Goal: Transaction & Acquisition: Purchase product/service

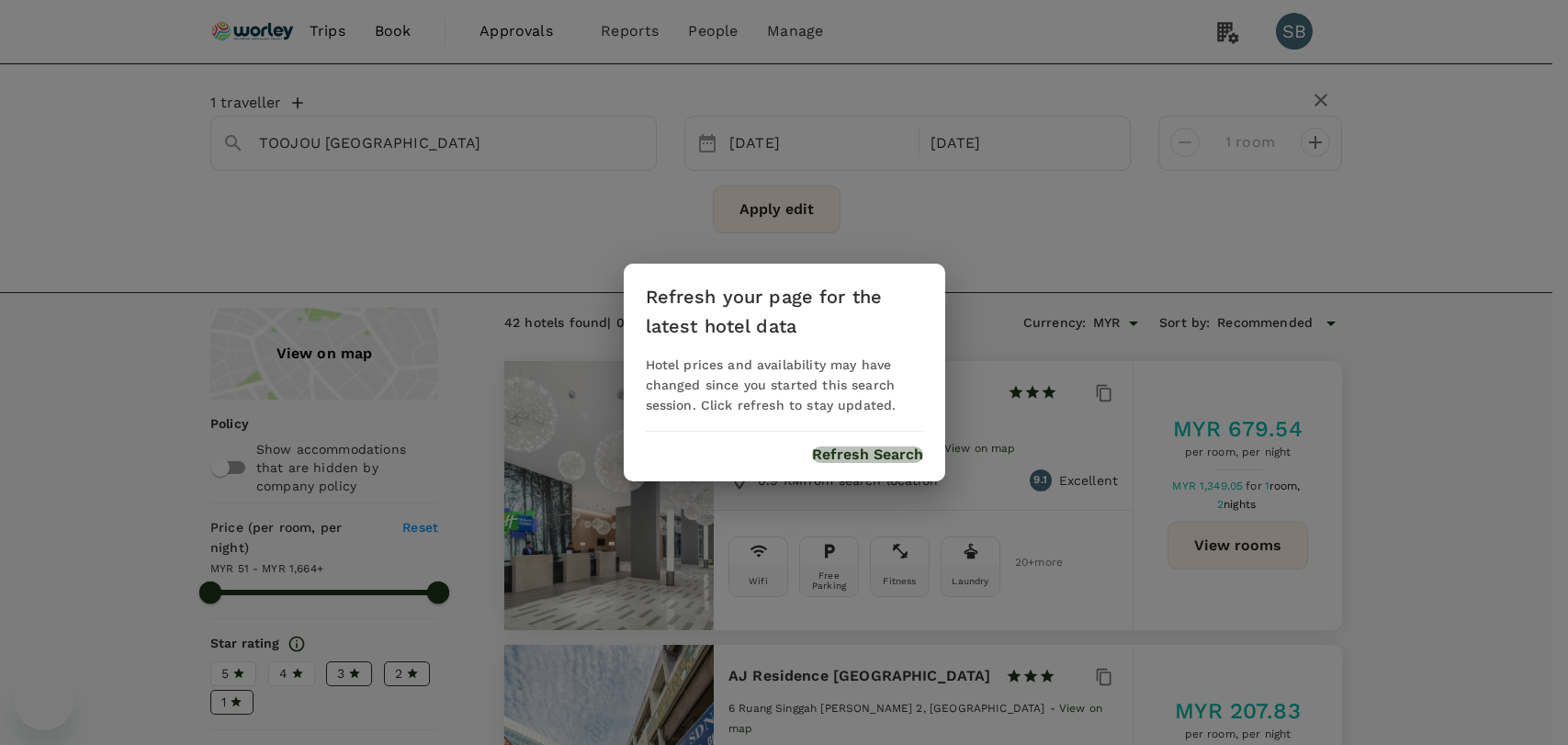
click at [843, 463] on button "Refresh Search" at bounding box center [867, 455] width 111 height 17
click at [843, 458] on button "Refresh Search" at bounding box center [867, 455] width 111 height 17
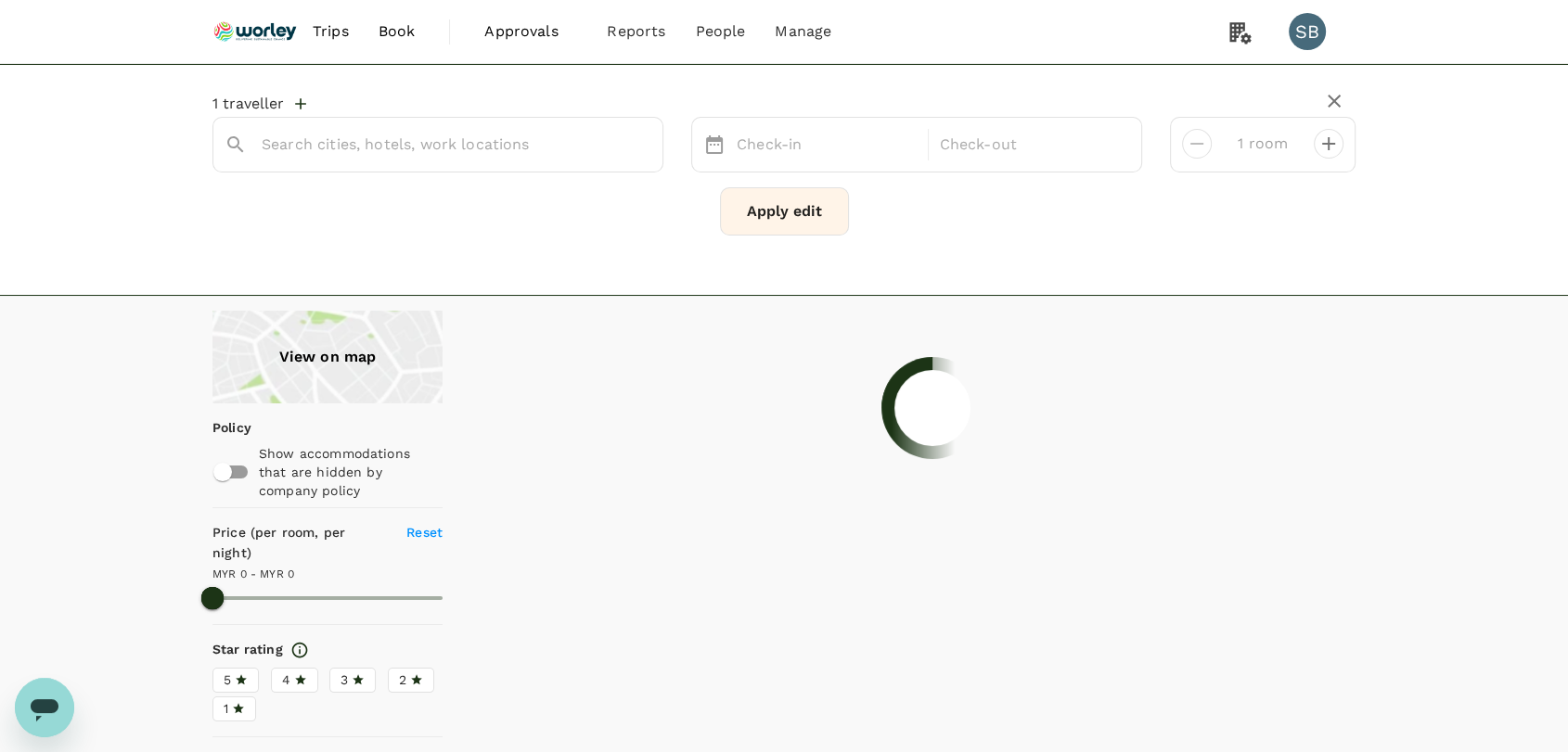
click at [265, 21] on img at bounding box center [255, 31] width 86 height 41
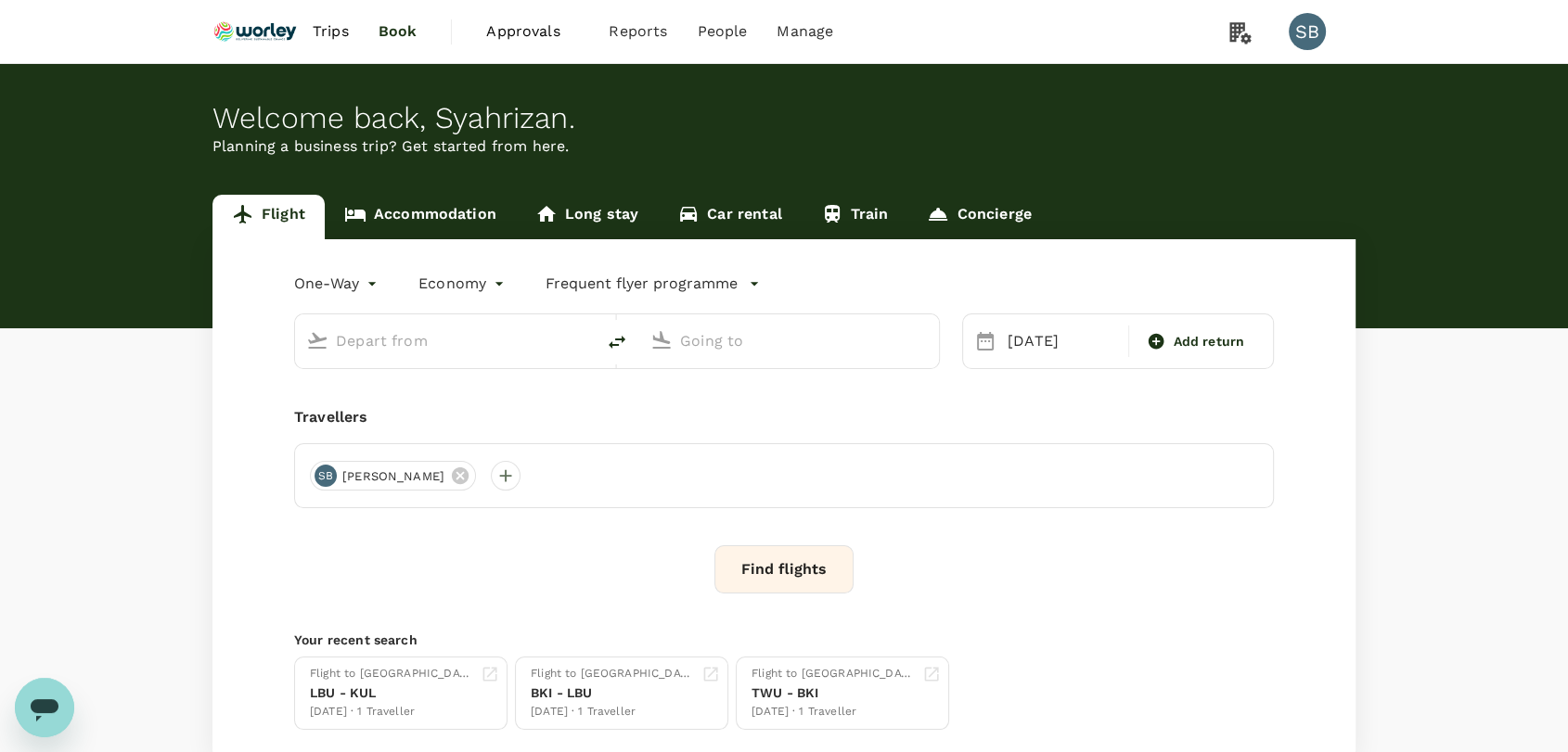
type input "Kuala Lumpur Intl ([GEOGRAPHIC_DATA])"
type input "Tawau (TWU)"
type input "Kuala Lumpur Intl ([GEOGRAPHIC_DATA])"
type input "Tawau (TWU)"
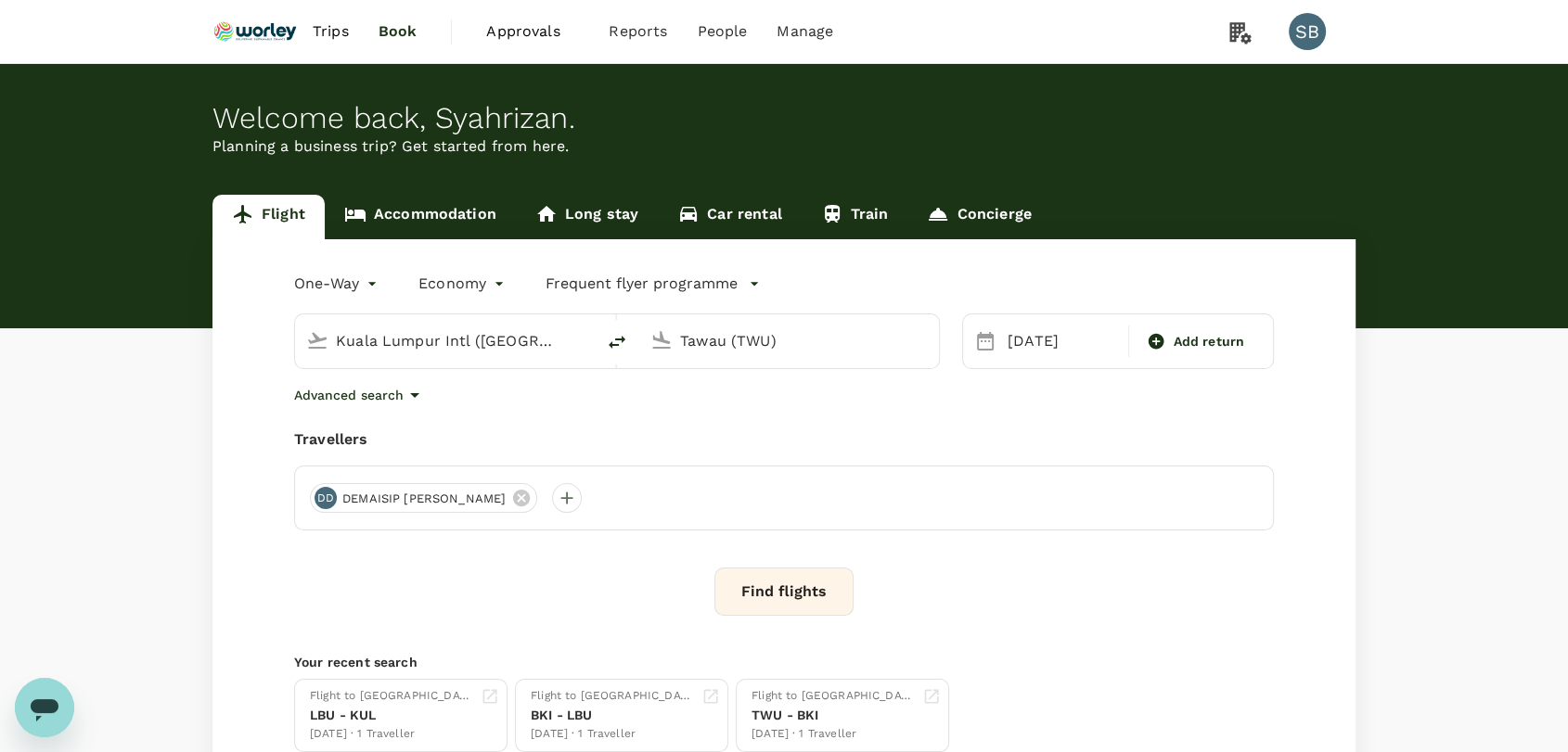
click at [448, 348] on input "Kuala Lumpur Intl ([GEOGRAPHIC_DATA])" at bounding box center [445, 341] width 220 height 29
click at [430, 400] on li "Miri Intl MYY" at bounding box center [460, 420] width 426 height 40
type input "Miri Intl (MYY)"
click at [707, 352] on input "Tawau (TWU)" at bounding box center [790, 341] width 220 height 29
click at [698, 406] on div "Kota Kinabalu Intl BKI" at bounding box center [693, 420] width 176 height 29
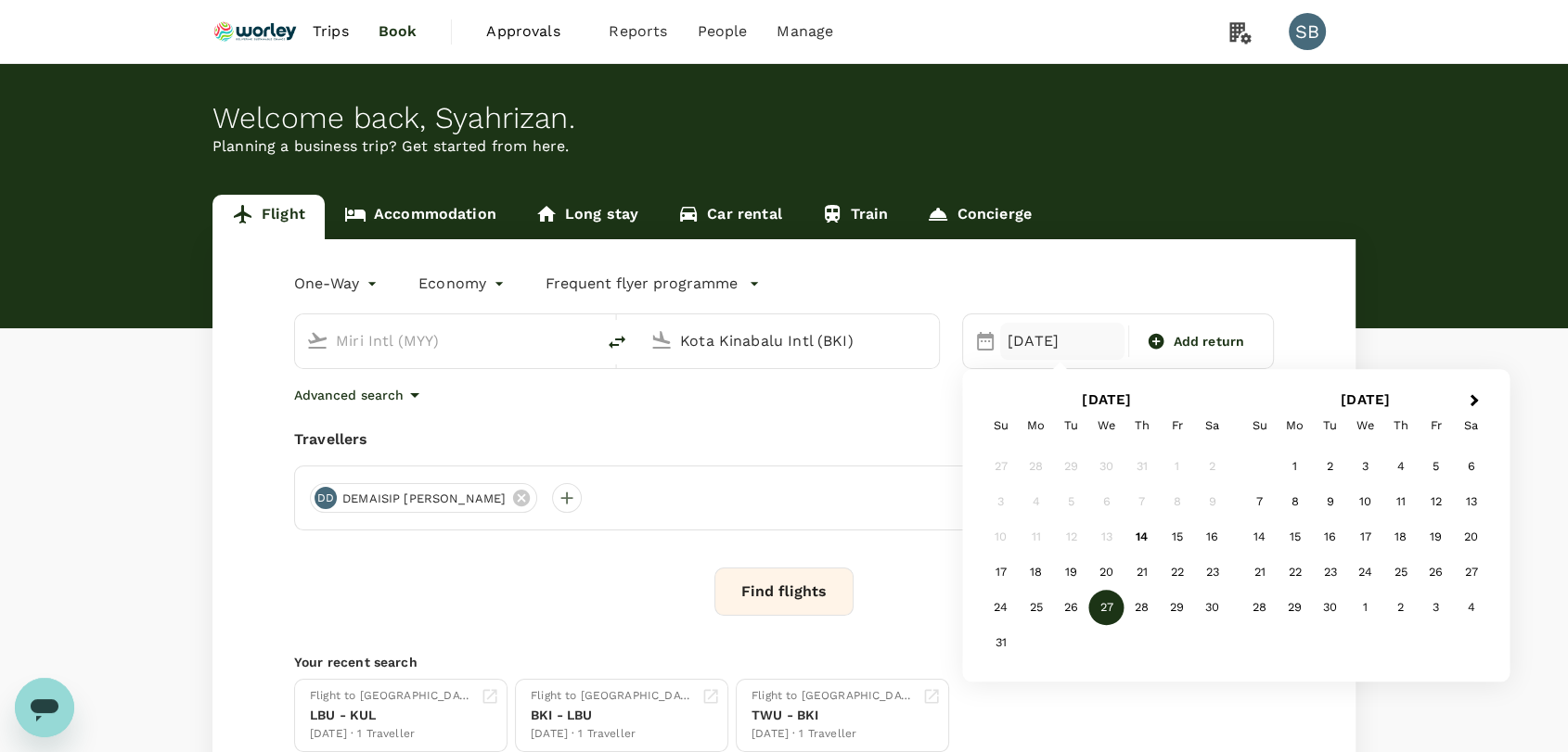
type input "Kota Kinabalu Intl (BKI)"
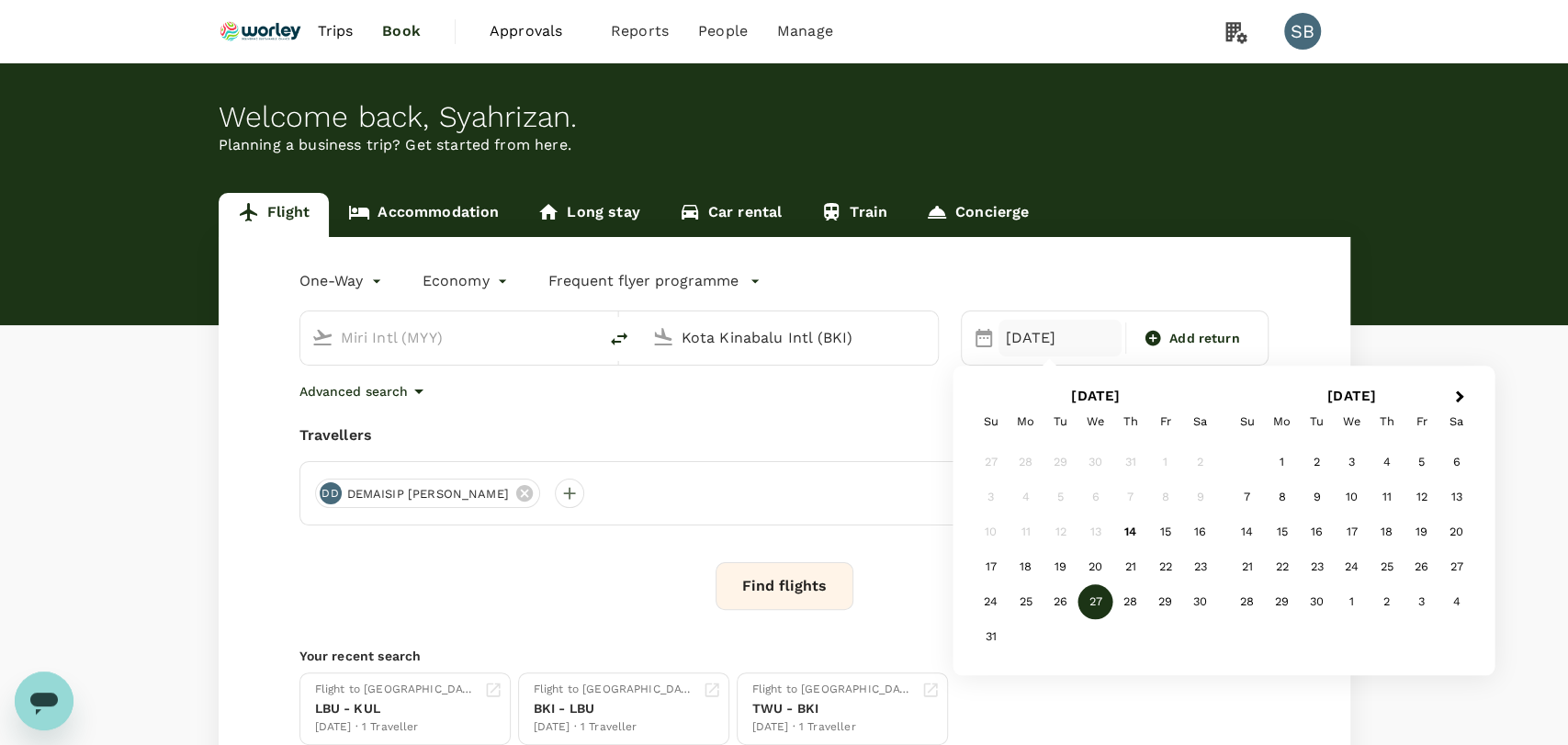
click at [354, 281] on body "Trips Book Approvals 0 Reports People Manage SB Welcome back , [GEOGRAPHIC_DATA…" at bounding box center [784, 444] width 1568 height 889
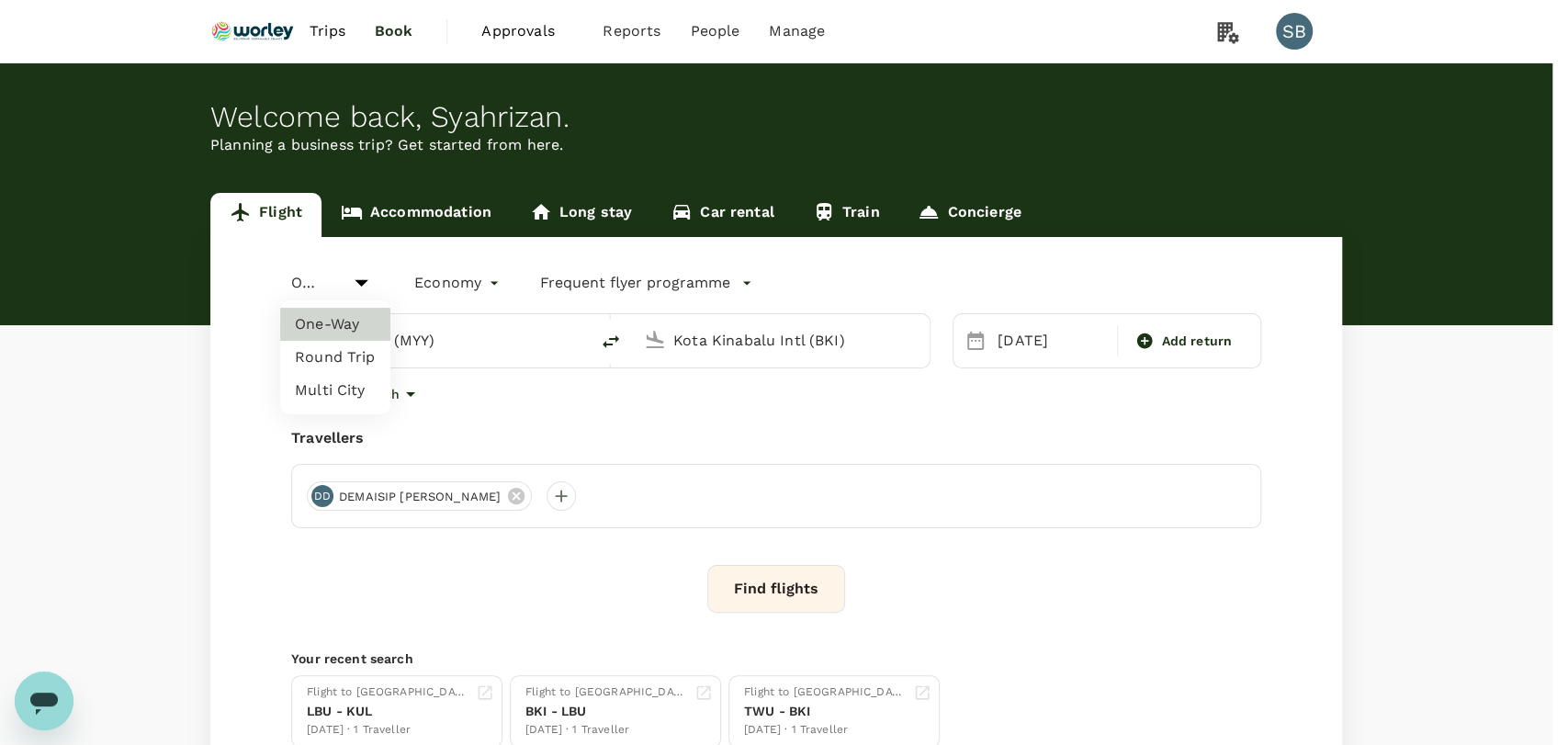
click at [368, 365] on li "Round Trip" at bounding box center [335, 358] width 110 height 34
type input "roundtrip"
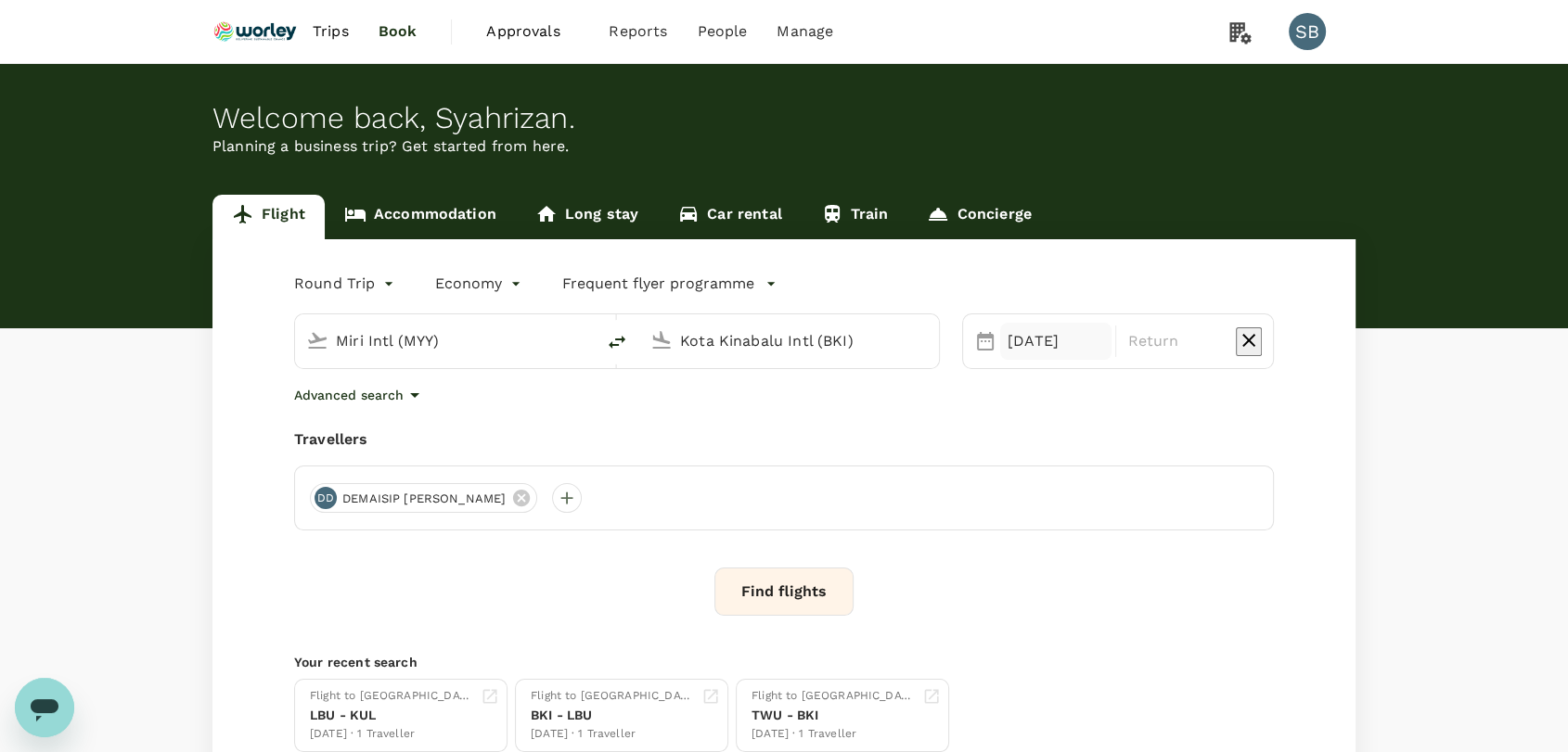
click at [1047, 332] on div "[DATE]" at bounding box center [1056, 341] width 112 height 37
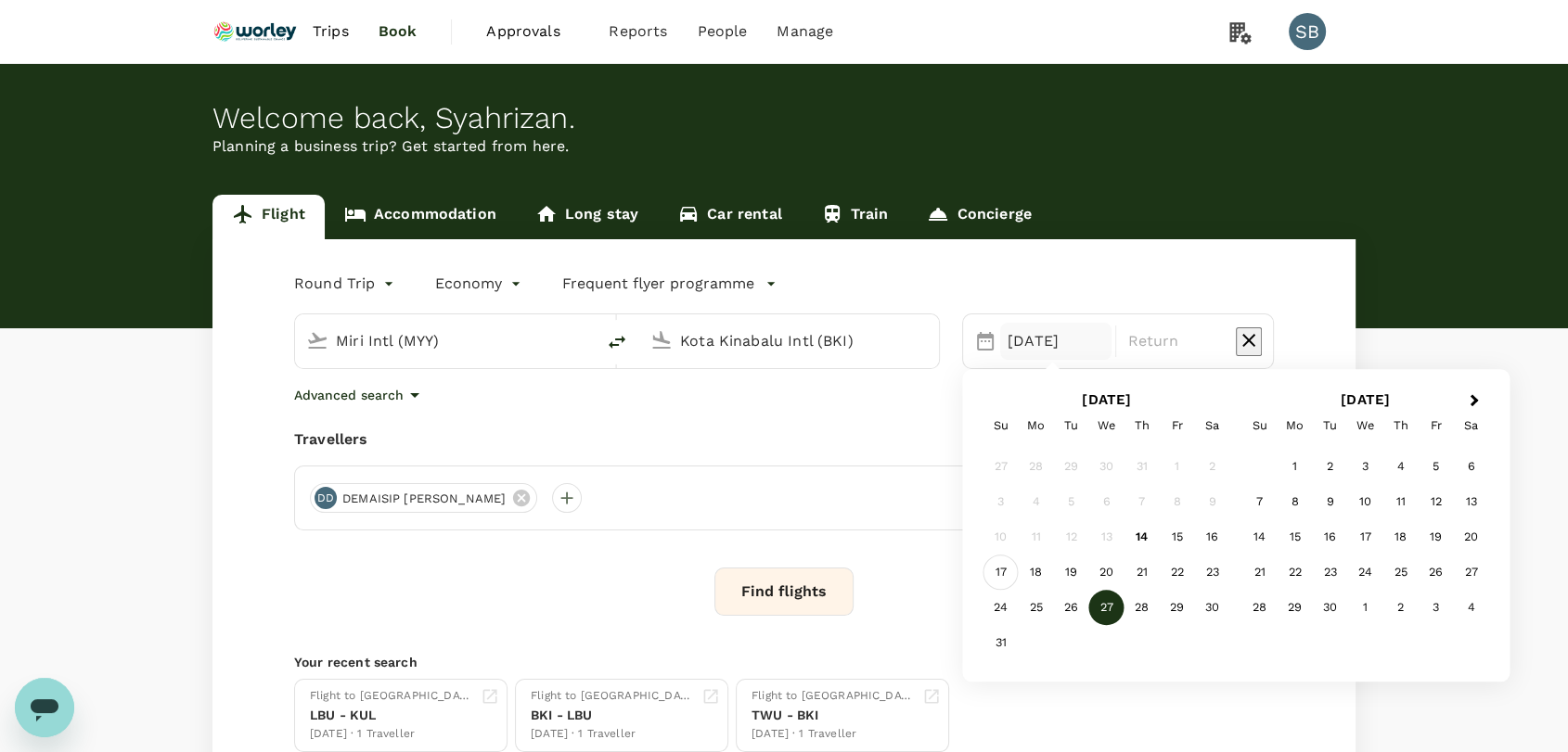
click at [1005, 572] on div "17" at bounding box center [1000, 573] width 35 height 35
click at [1023, 571] on div "18" at bounding box center [1036, 573] width 35 height 35
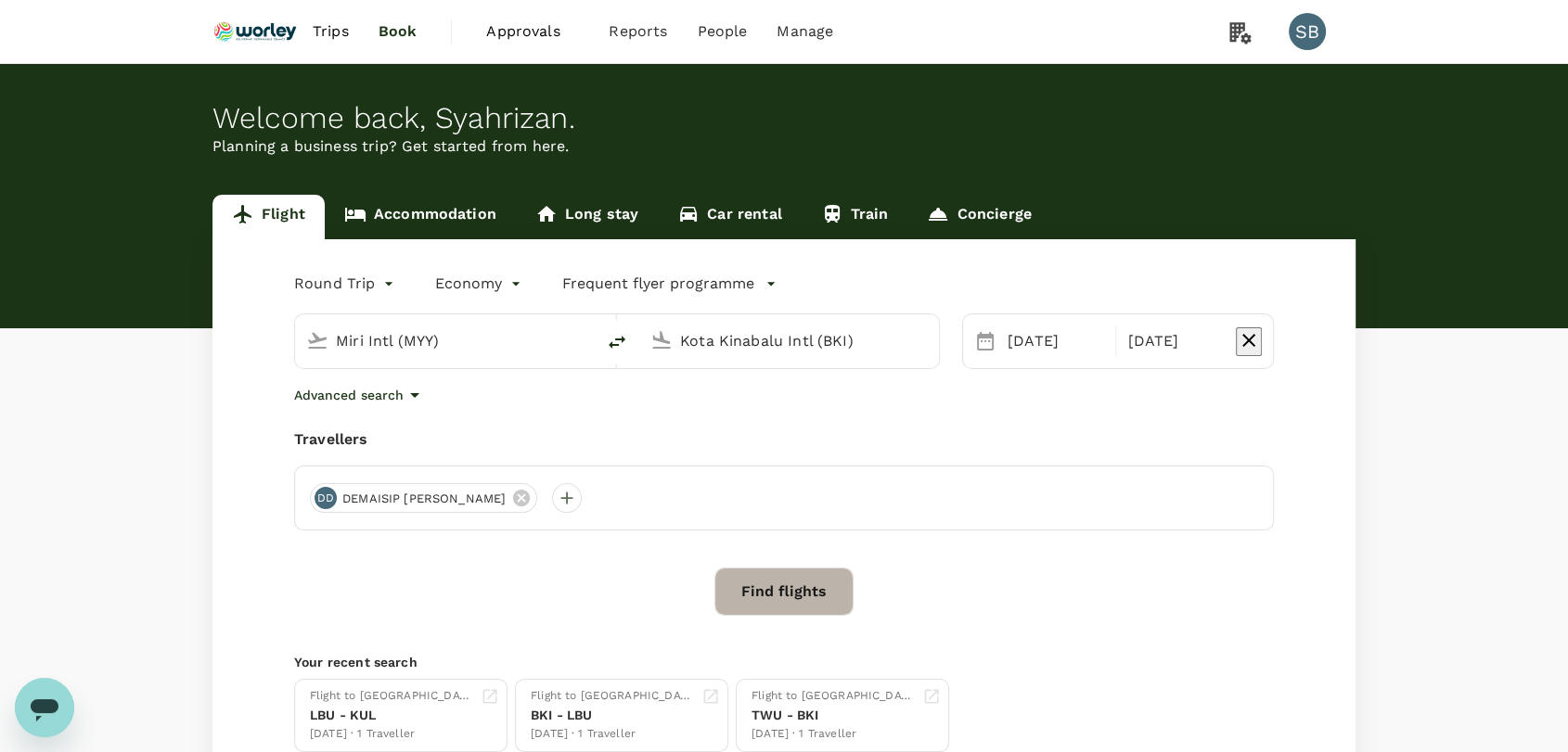
click at [806, 576] on button "Find flights" at bounding box center [784, 592] width 139 height 48
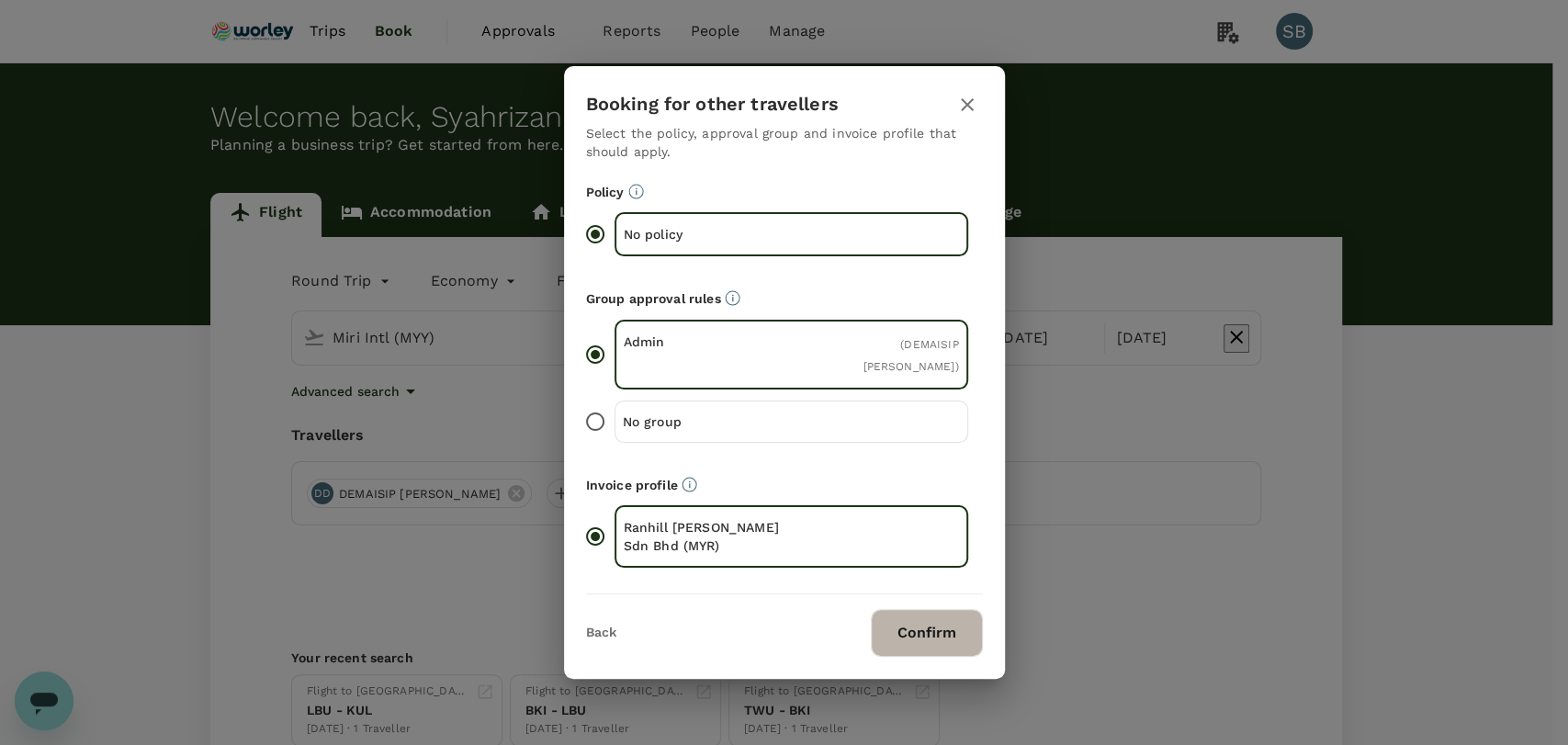
click at [908, 634] on button "Confirm" at bounding box center [927, 633] width 112 height 47
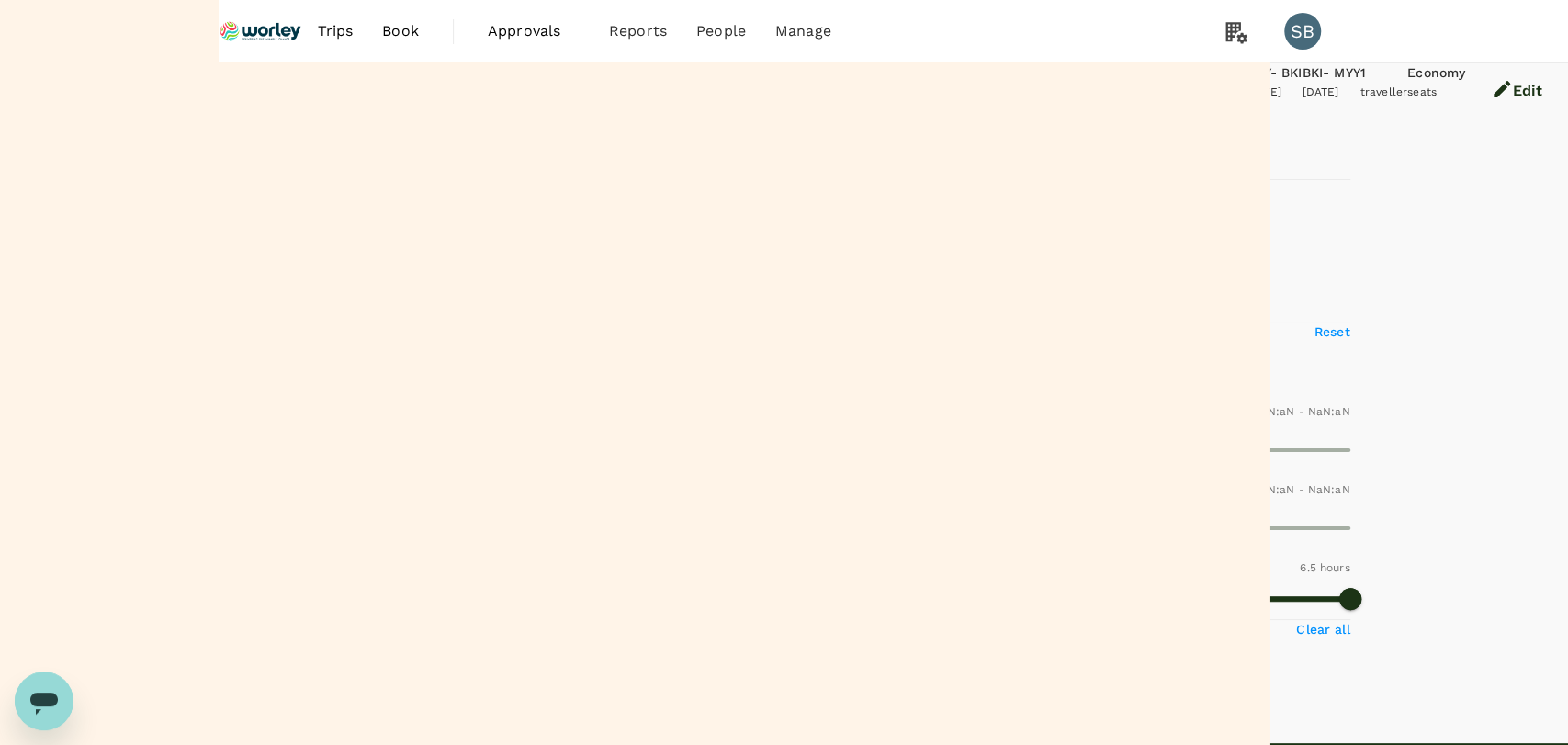
type input "MYR"
type input "1440"
type input "750"
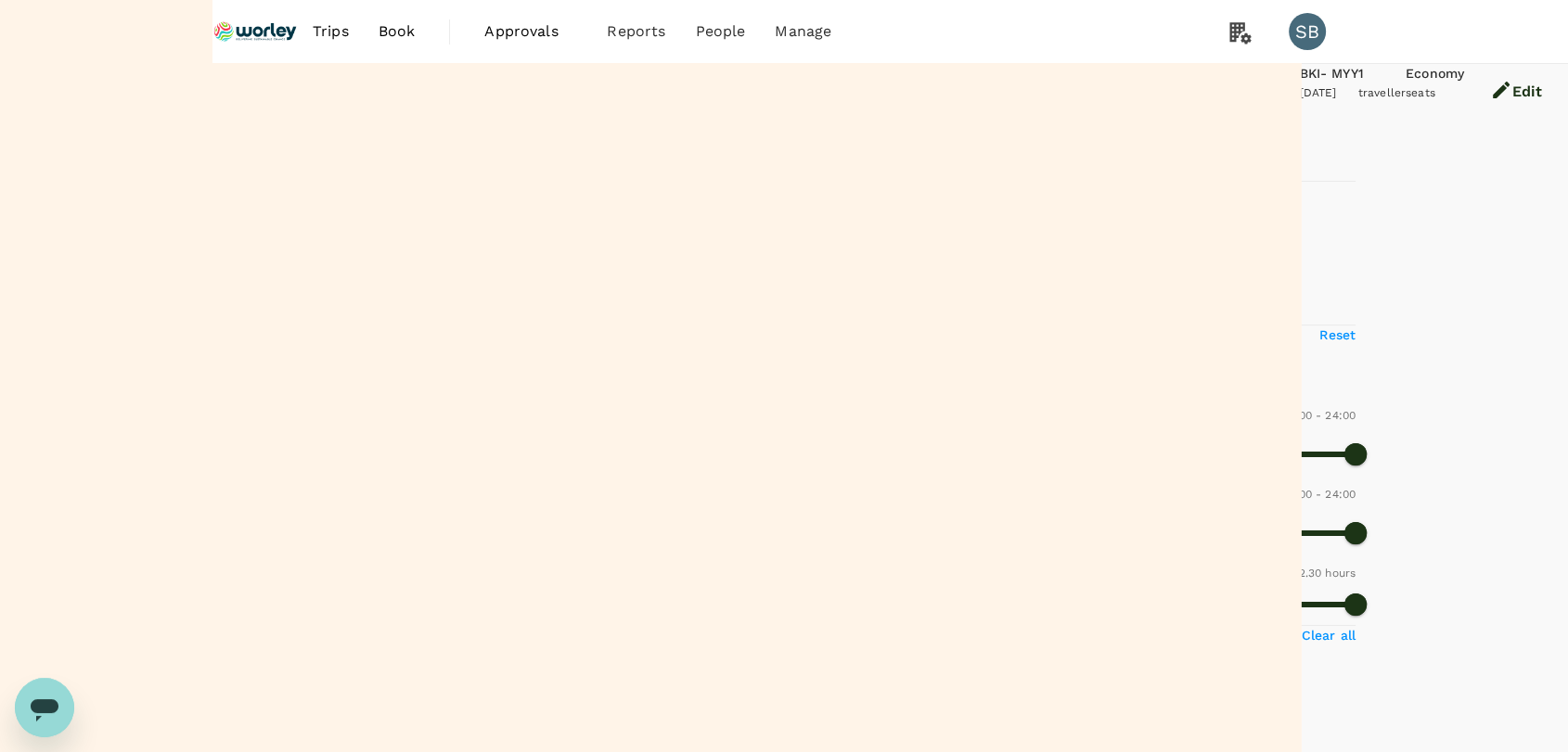
click at [217, 325] on input "2+ stops" at bounding box center [221, 305] width 39 height 39
checkbox input "false"
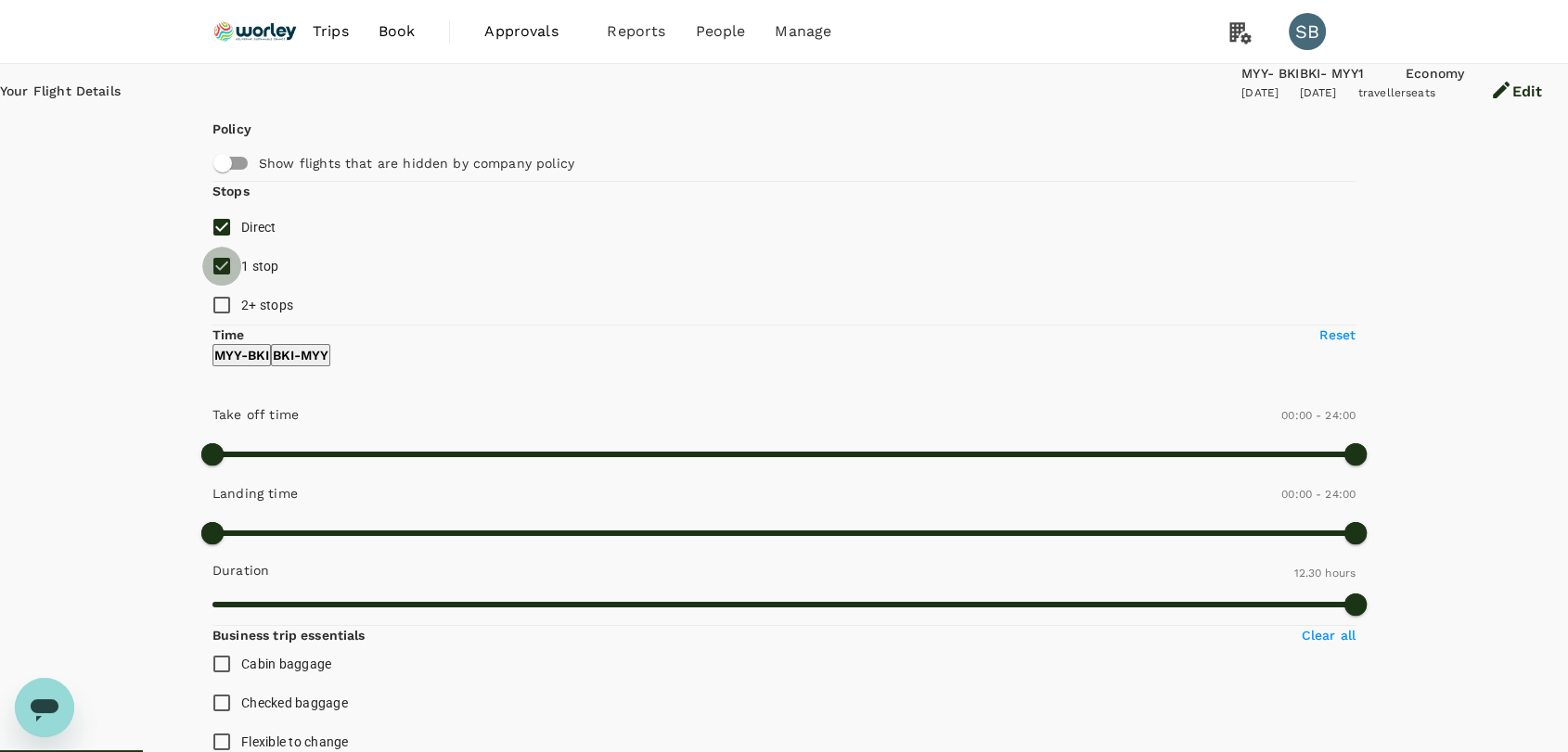
click at [220, 286] on input "1 stop" at bounding box center [221, 266] width 39 height 39
checkbox input "false"
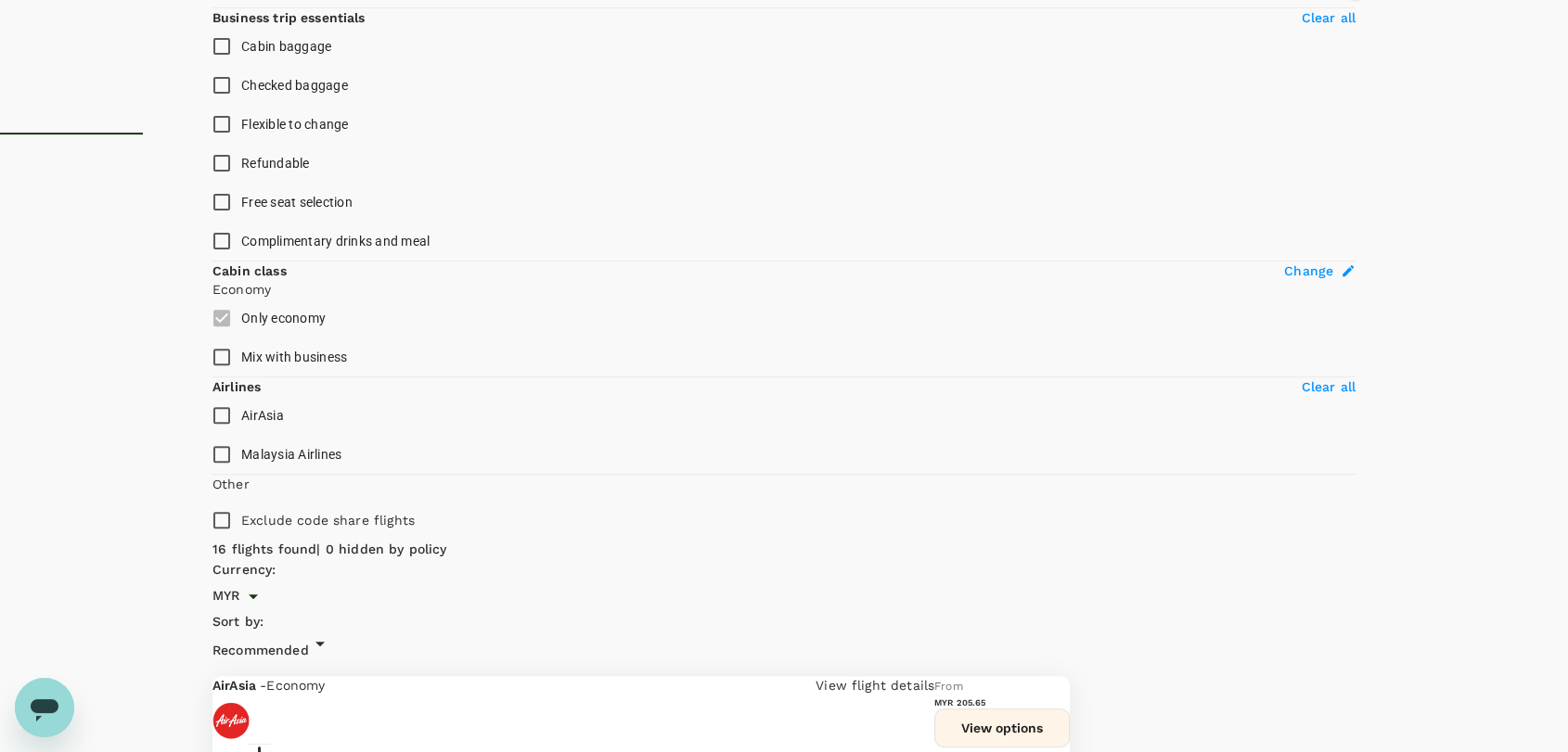
scroll to position [1031, 0]
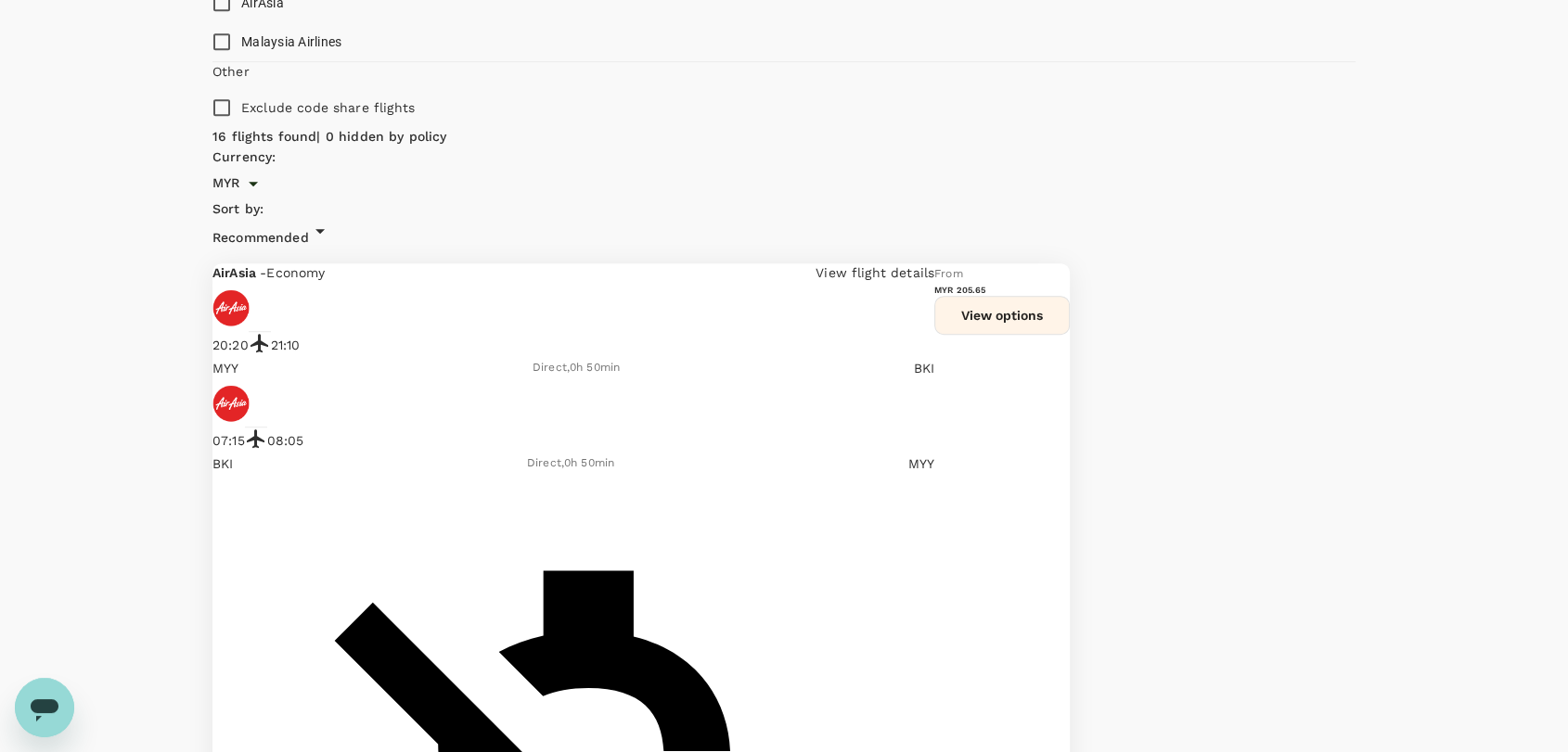
click at [219, 61] on input "Malaysia Airlines" at bounding box center [221, 41] width 39 height 39
checkbox input "true"
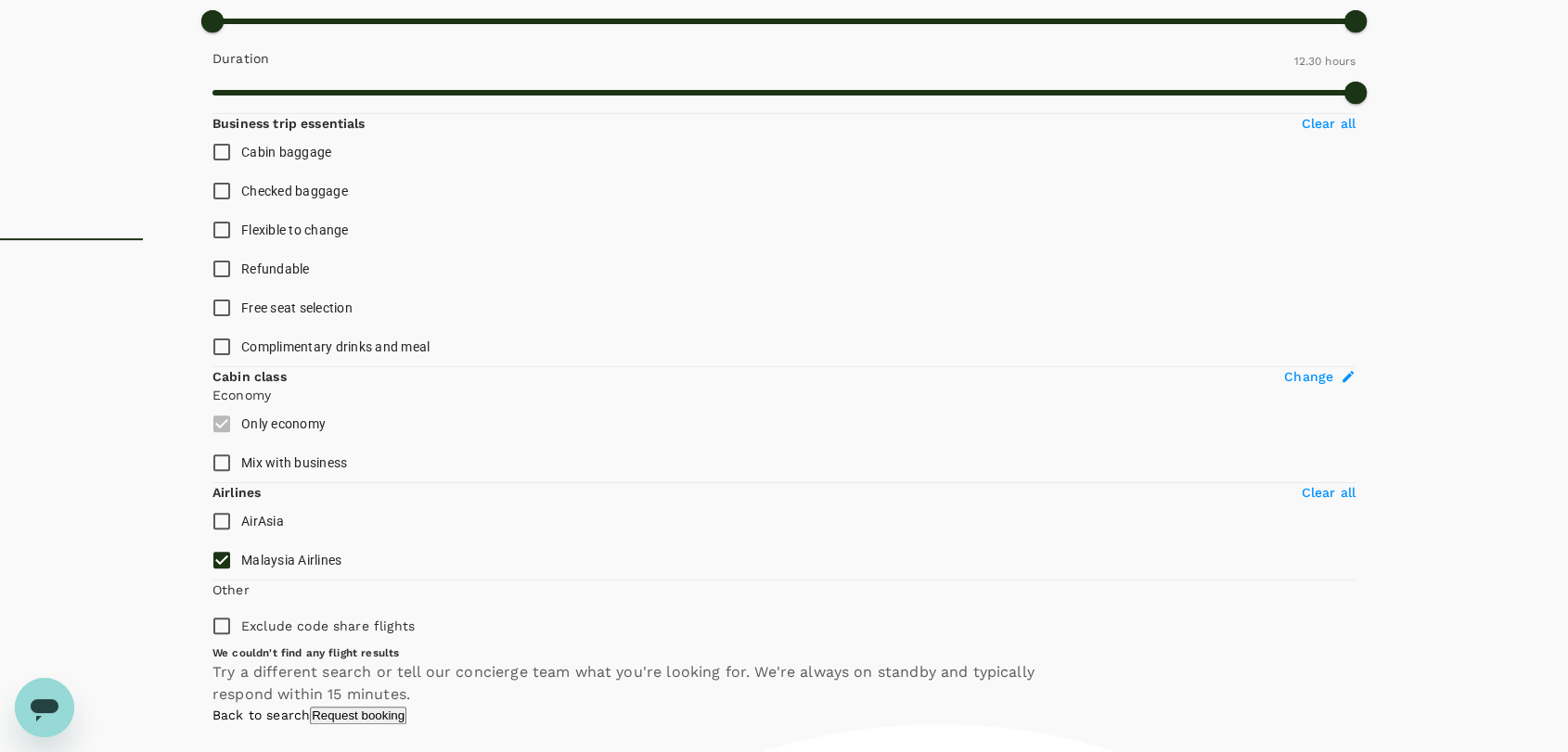
scroll to position [697, 0]
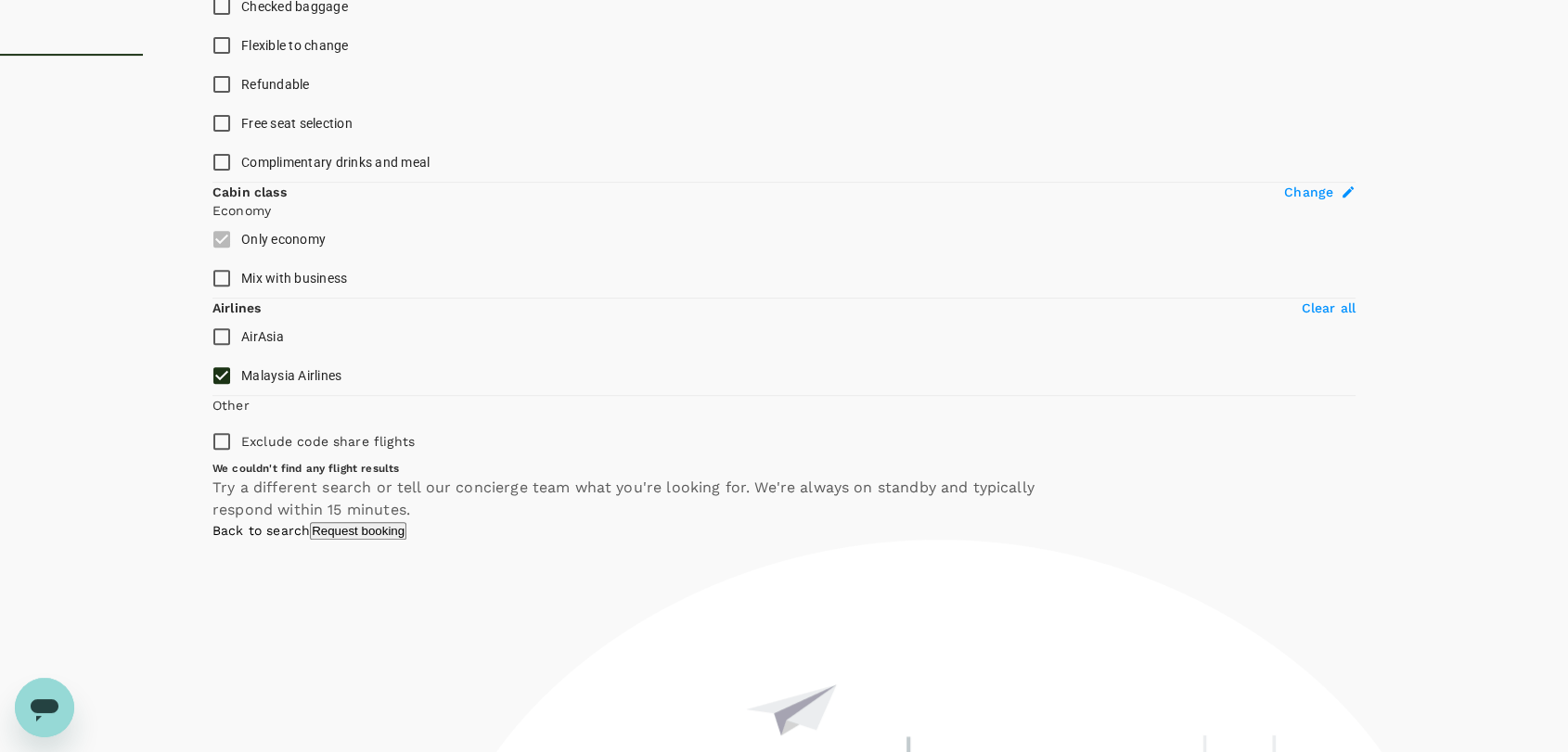
click at [213, 357] on input "AirAsia" at bounding box center [221, 337] width 39 height 39
checkbox input "true"
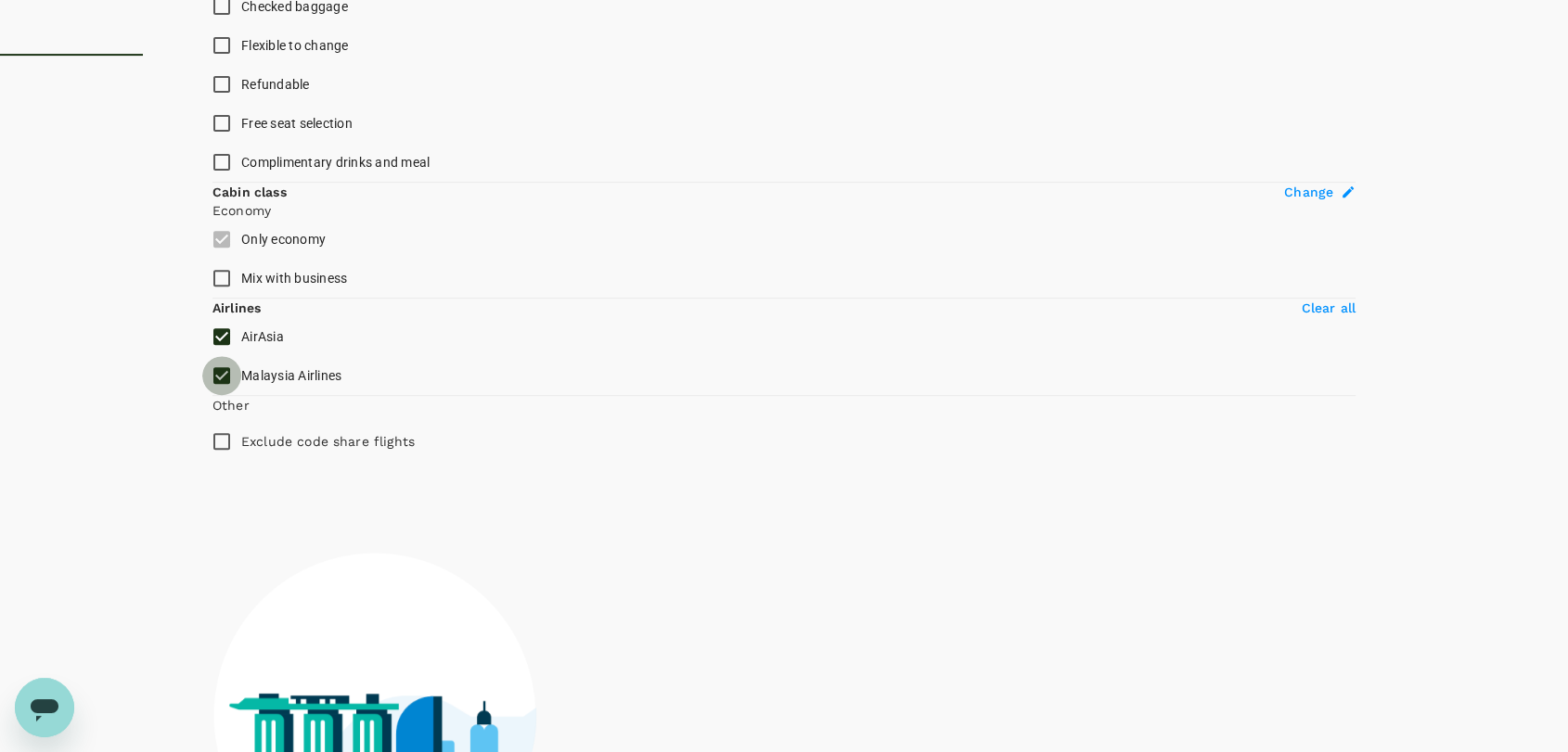
click at [216, 395] on input "Malaysia Airlines" at bounding box center [221, 376] width 39 height 39
checkbox input "false"
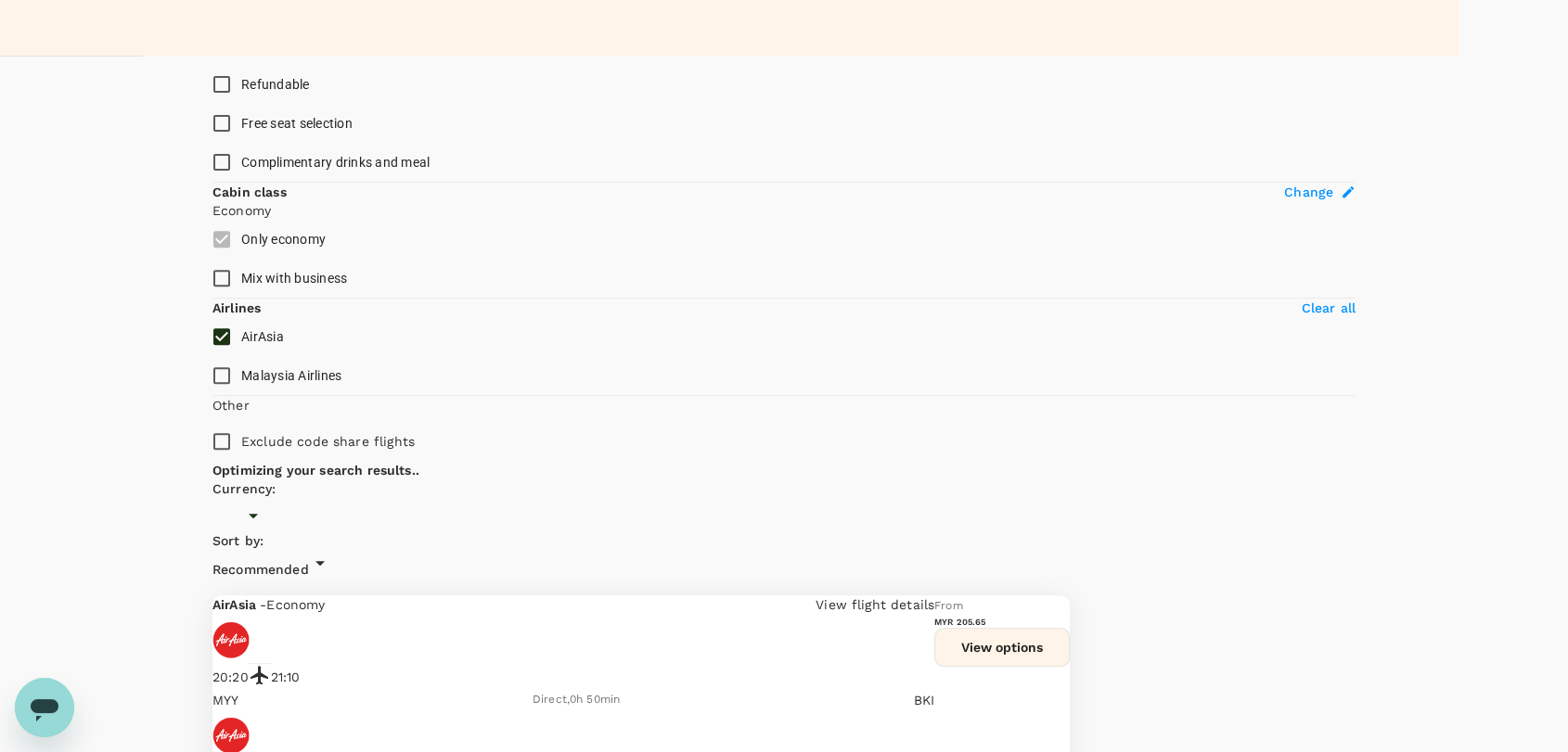
type input "MYR"
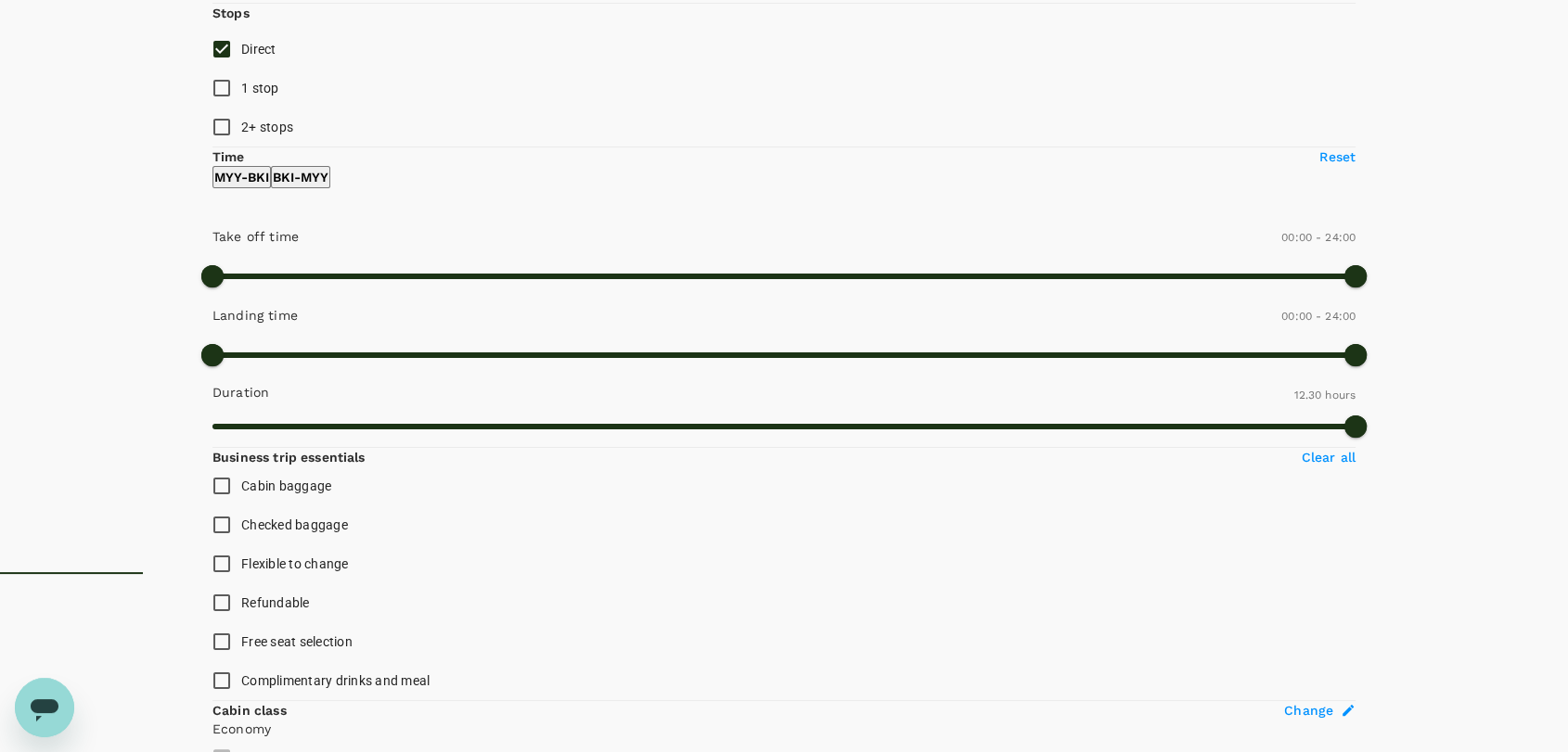
scroll to position [78, 0]
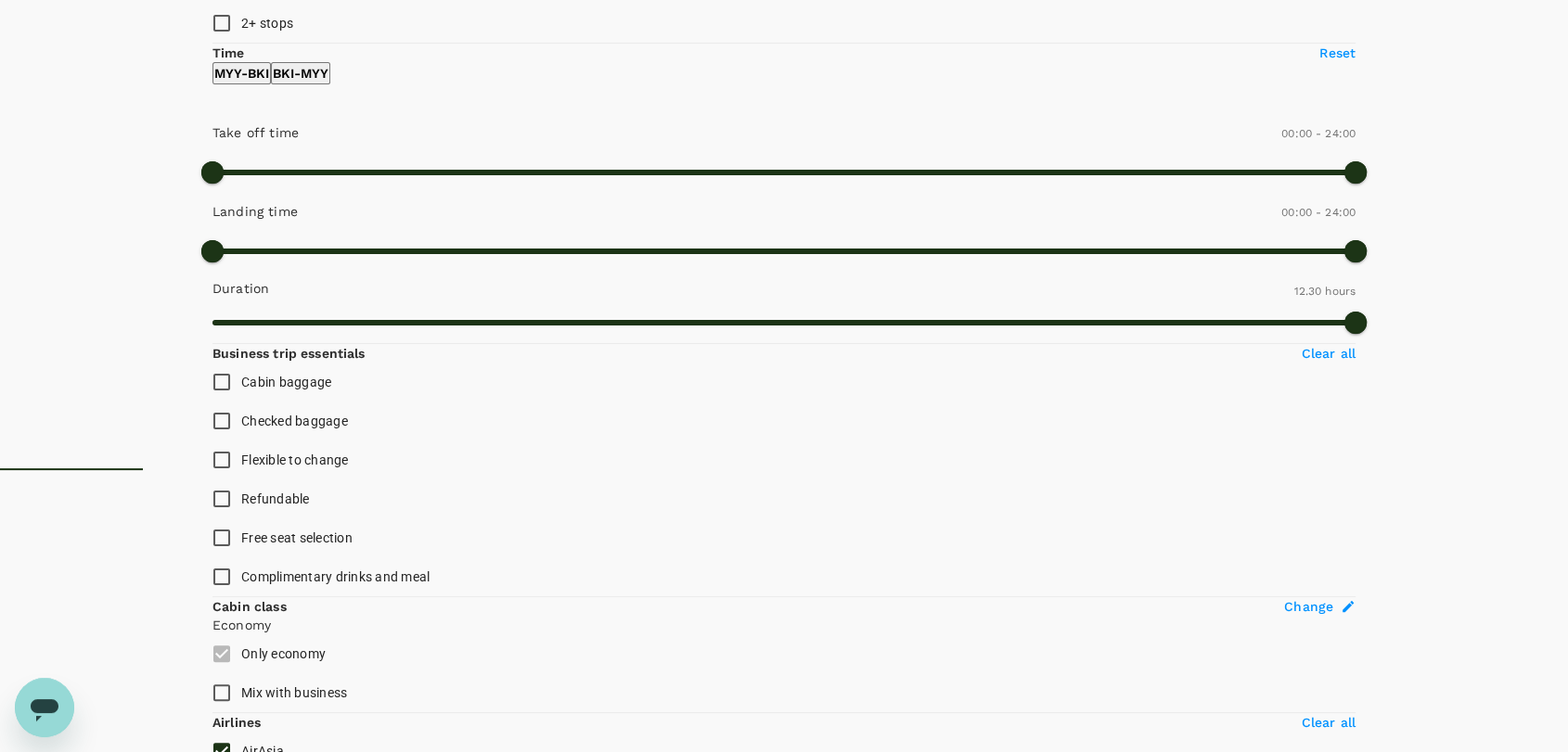
scroll to position [0, 0]
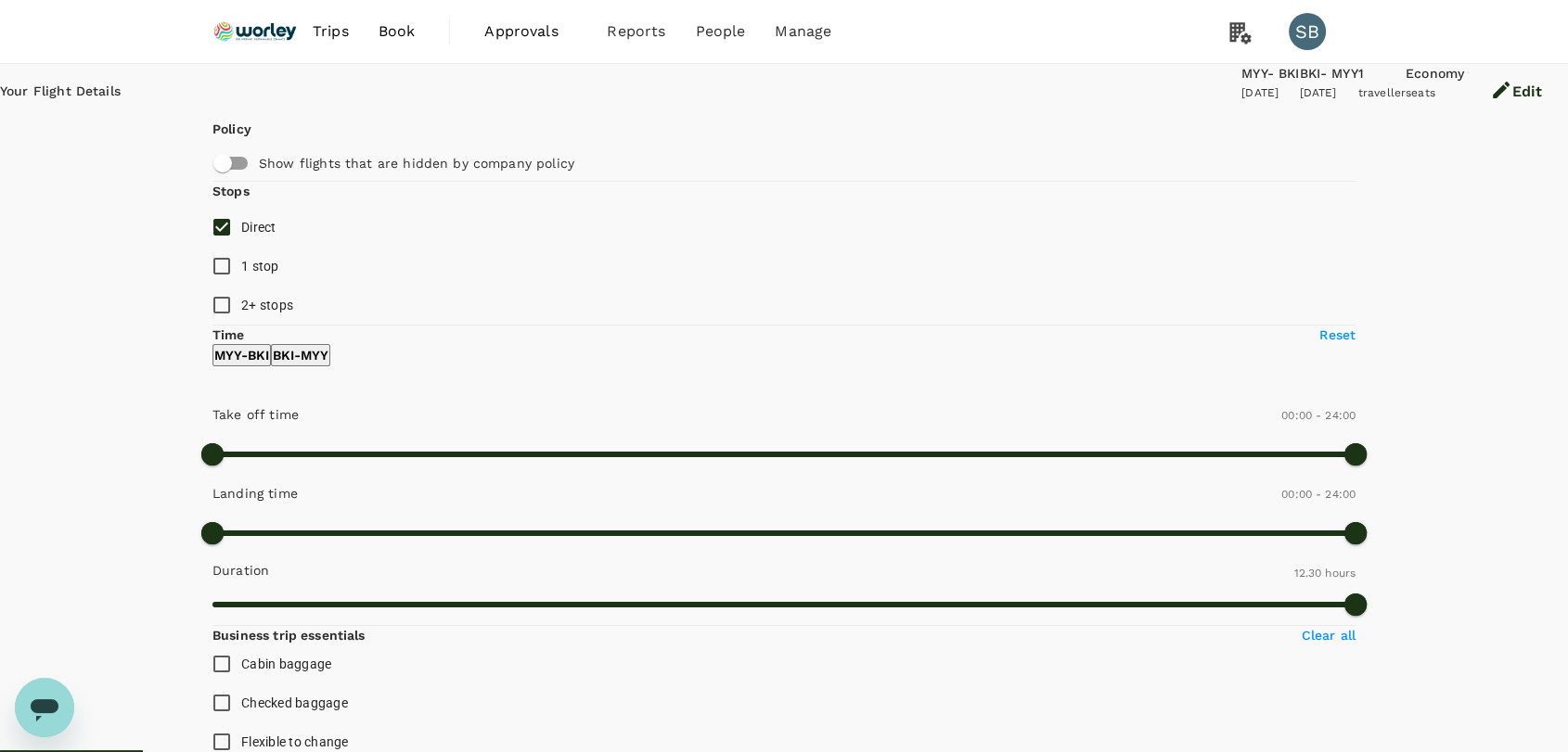
drag, startPoint x: 888, startPoint y: 281, endPoint x: 838, endPoint y: 282, distance: 50.0
copy div "0h 50min"
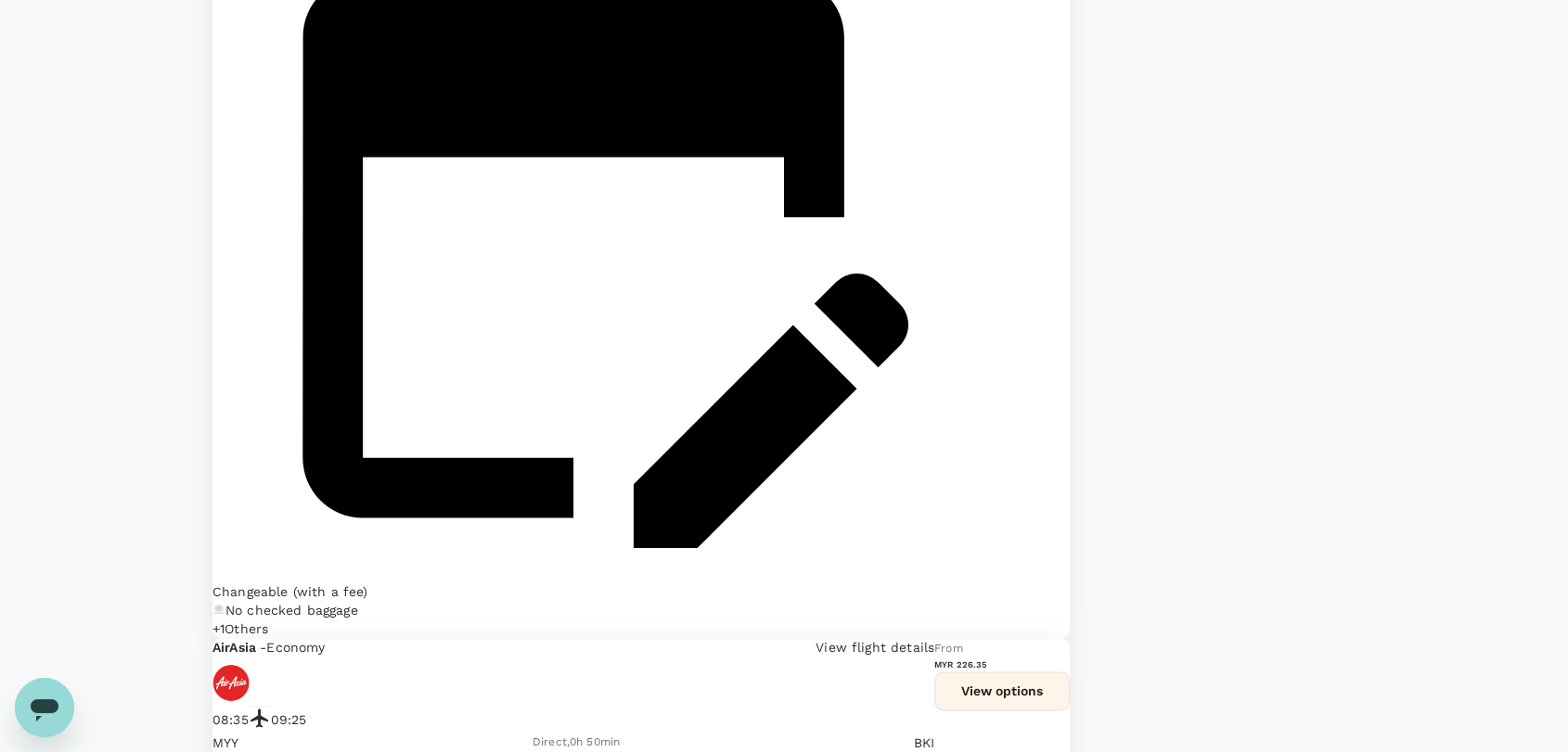
scroll to position [2577, 0]
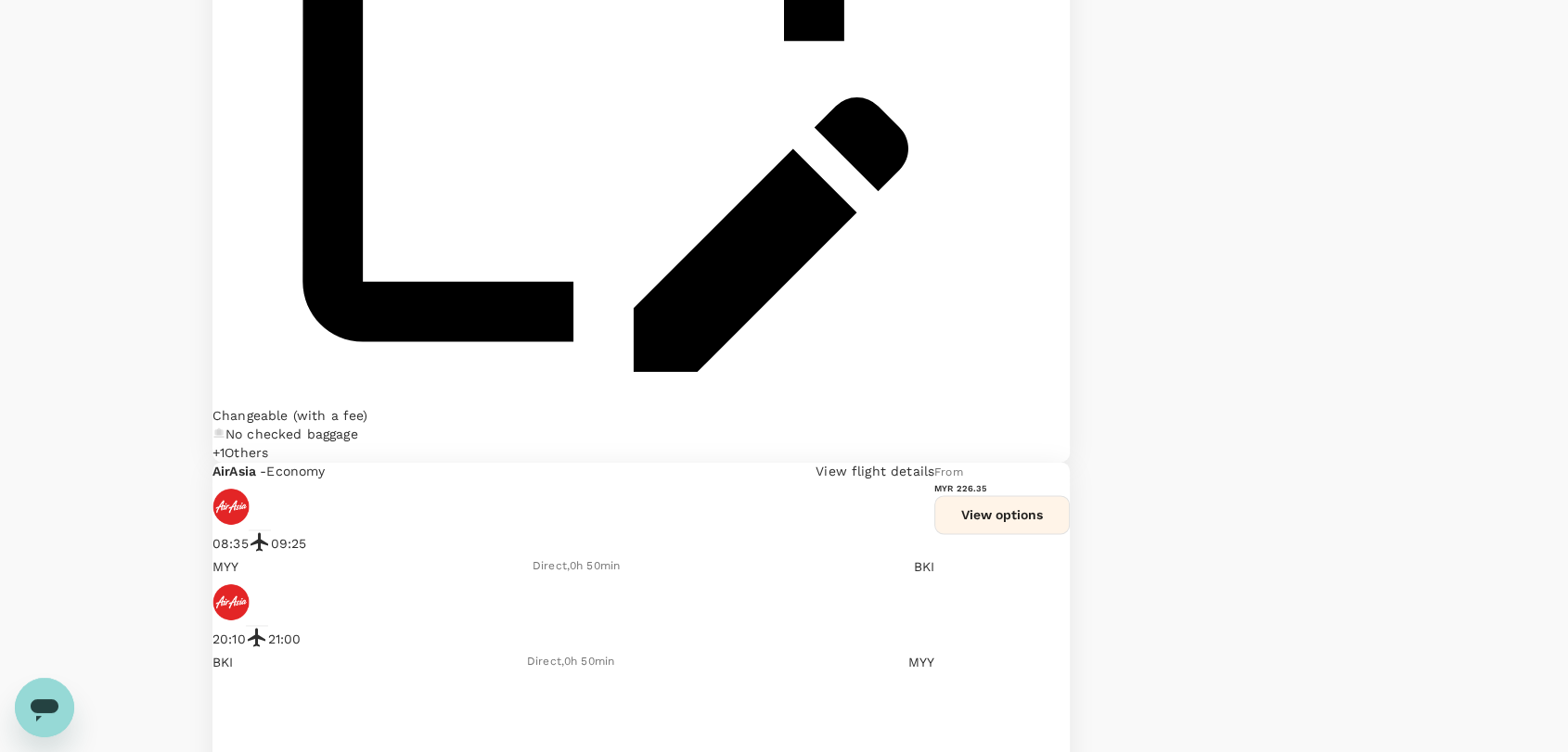
drag, startPoint x: 898, startPoint y: 465, endPoint x: 841, endPoint y: 462, distance: 57.1
drag, startPoint x: 895, startPoint y: 459, endPoint x: 839, endPoint y: 461, distance: 56.0
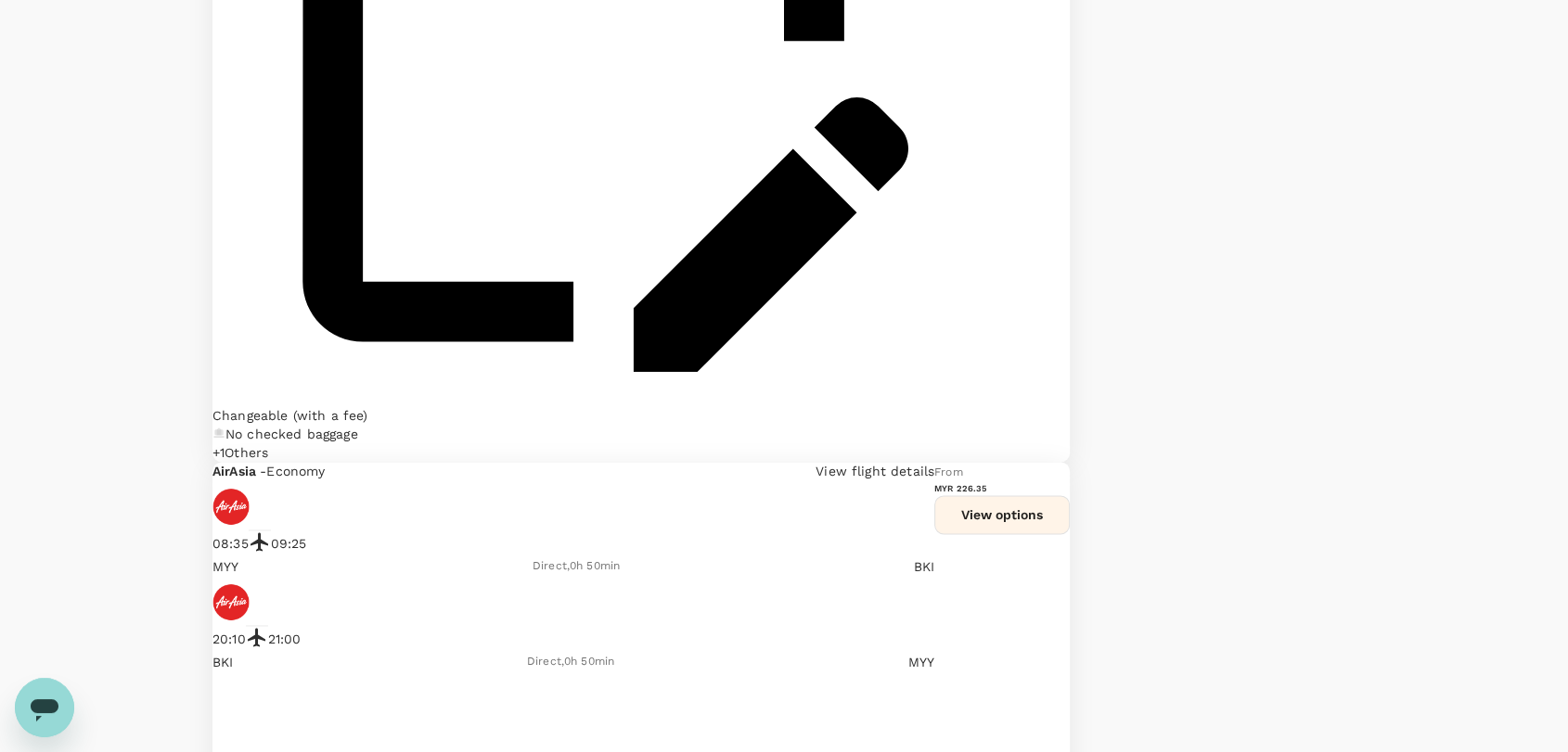
copy div "0h 50min"
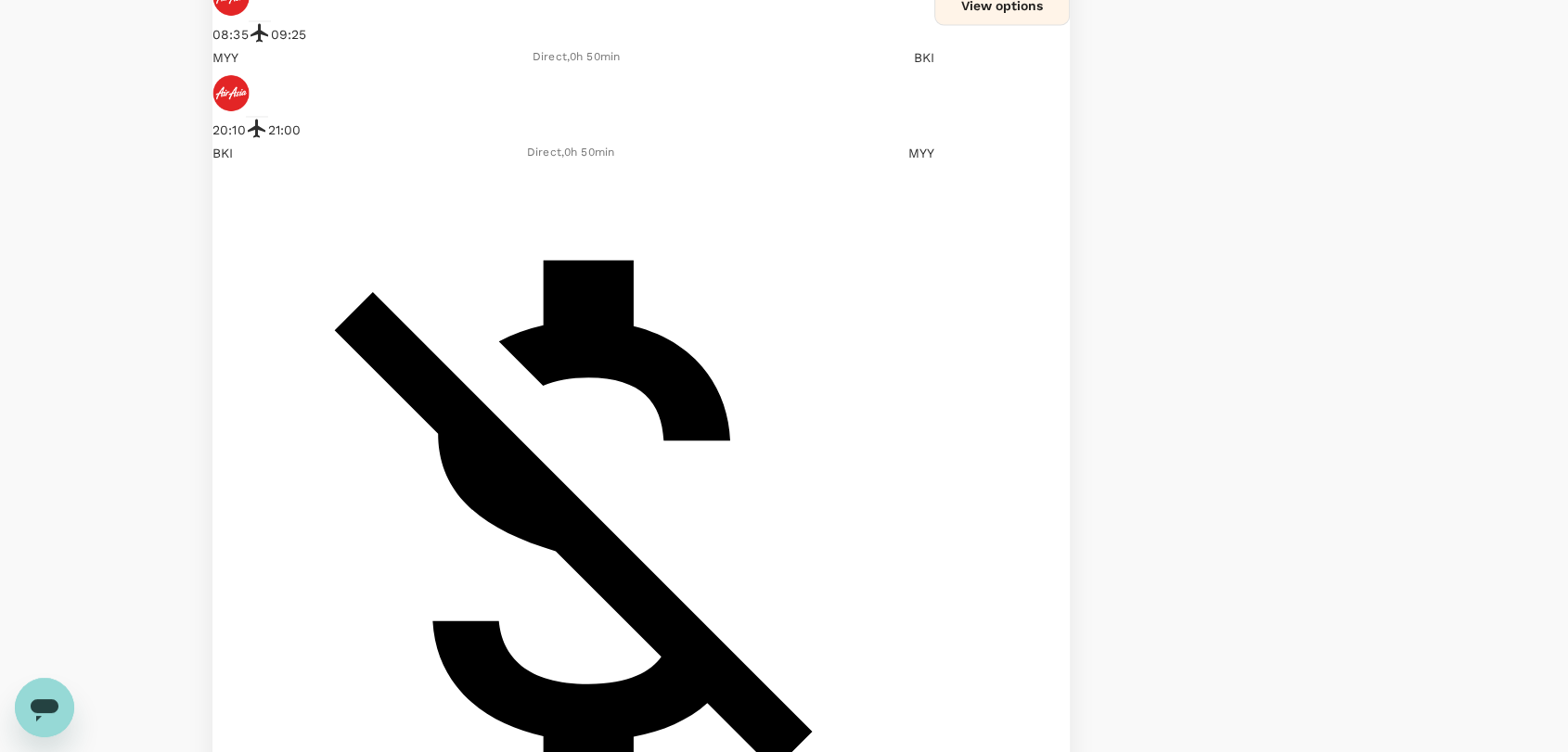
scroll to position [3085, 0]
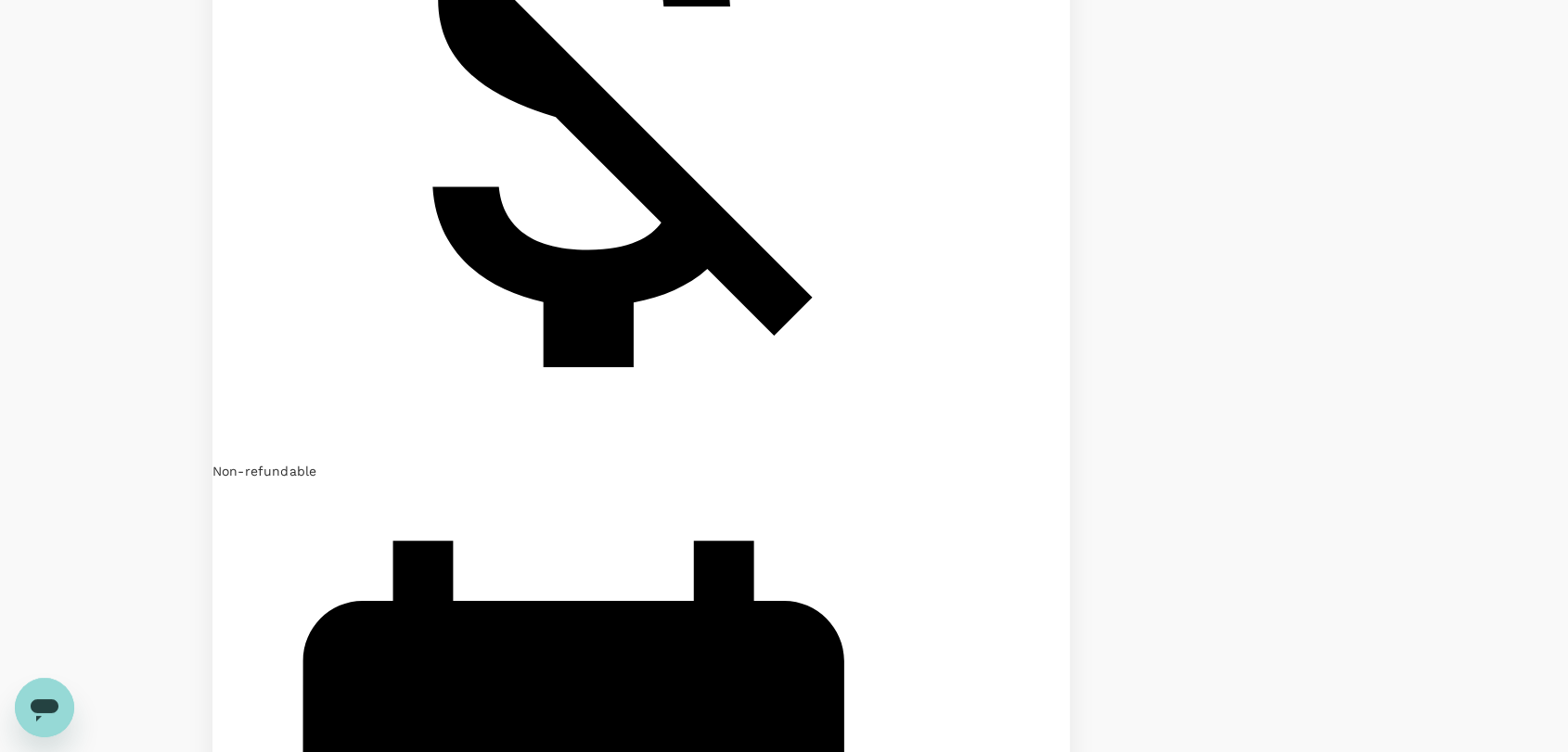
scroll to position [1744, 0]
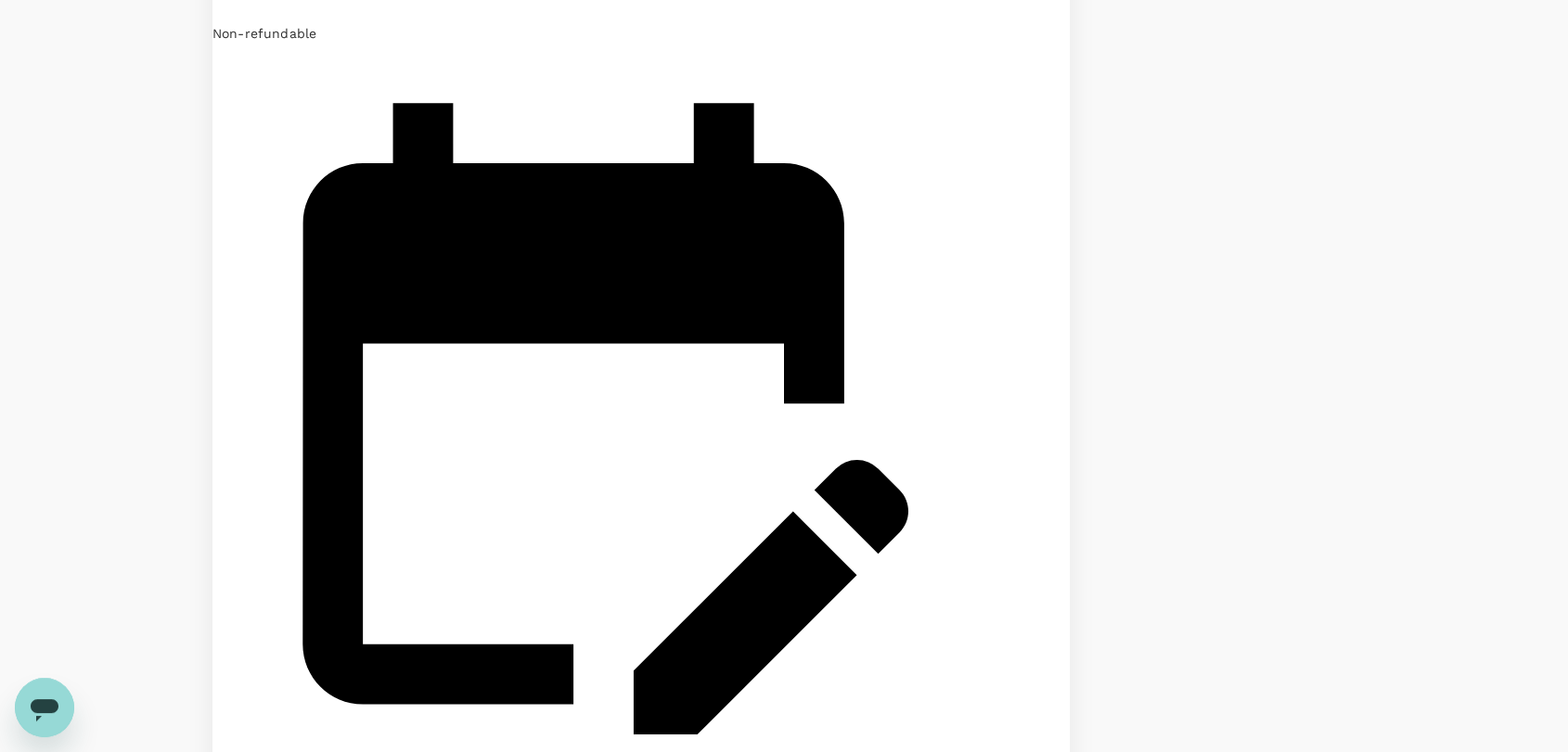
scroll to position [2219, 0]
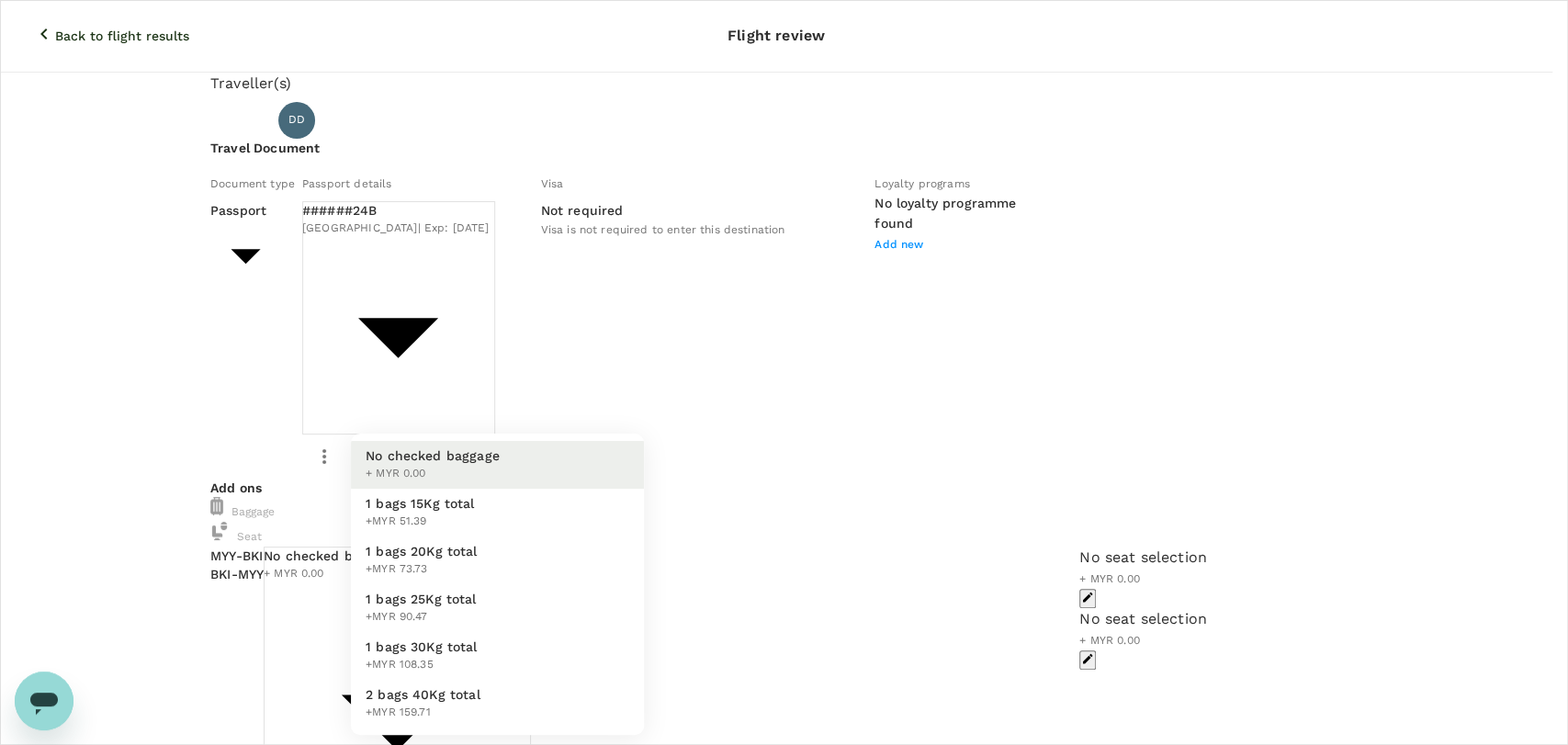
click at [518, 556] on li "1 bags 20Kg total +MYR 73.73" at bounding box center [497, 560] width 293 height 47
type input "2 - 73.73"
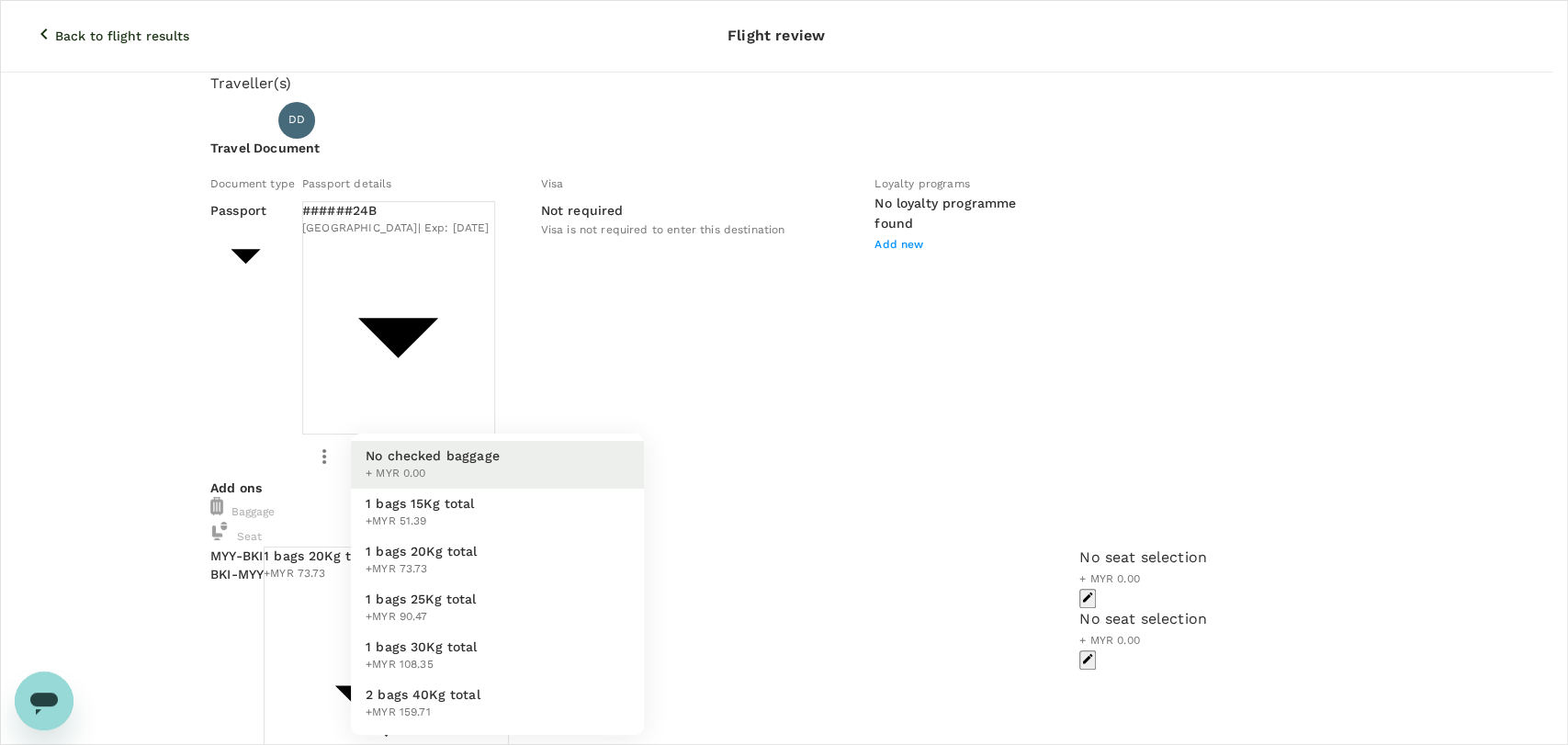
click at [534, 560] on li "1 bags 20Kg total +MYR 73.73" at bounding box center [497, 560] width 293 height 47
type input "2 - 73.73"
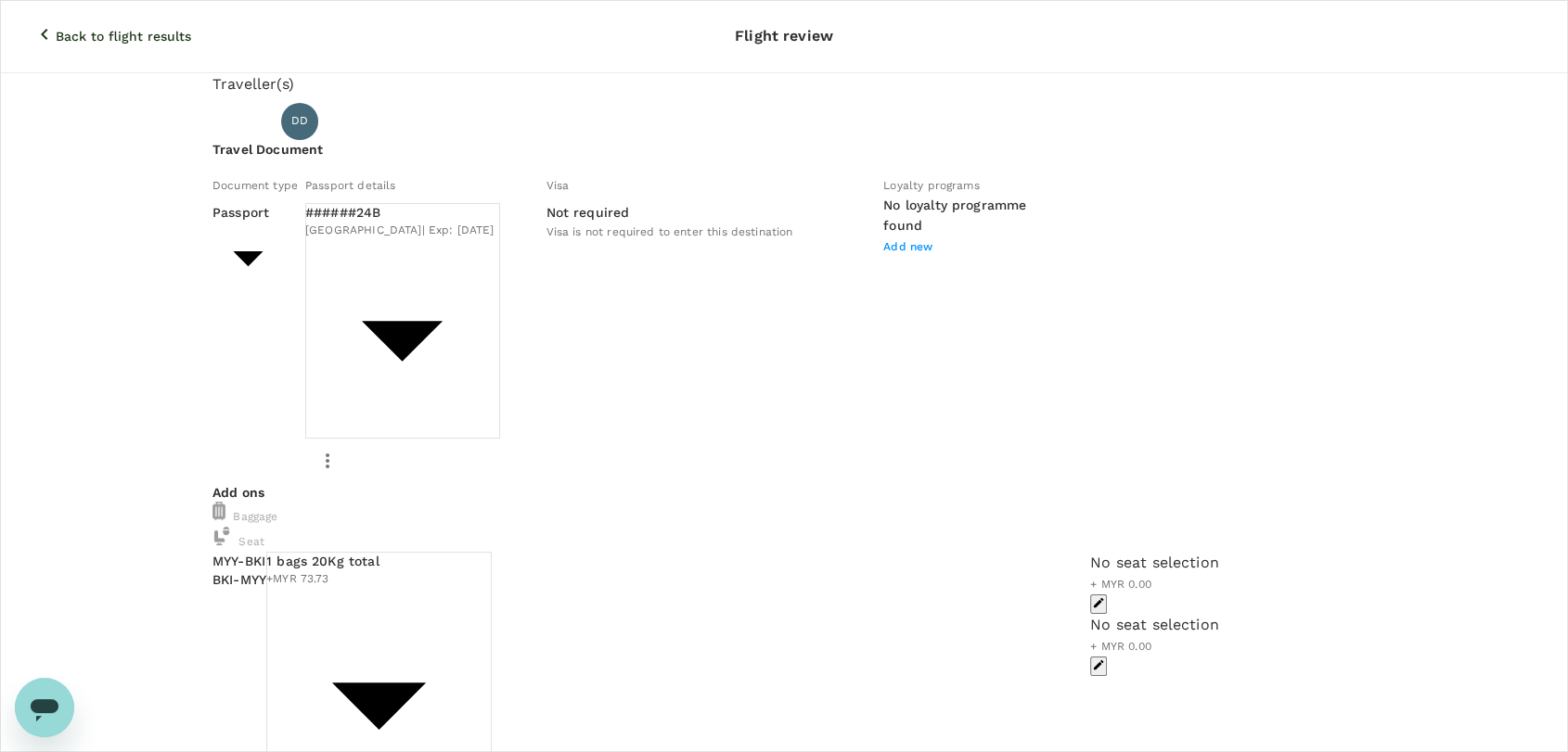
click at [34, 23] on icon "button" at bounding box center [45, 34] width 22 height 22
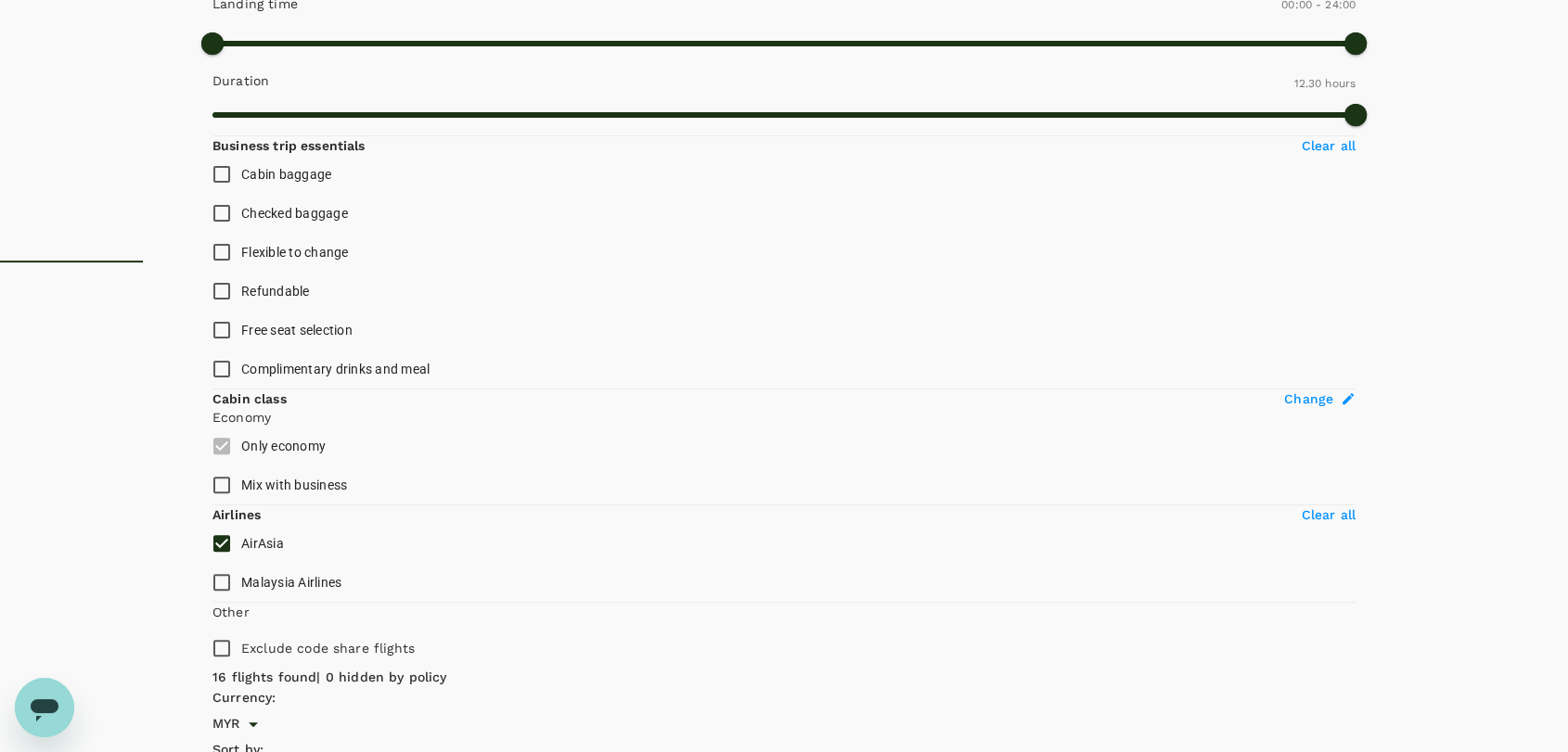
scroll to position [721, 0]
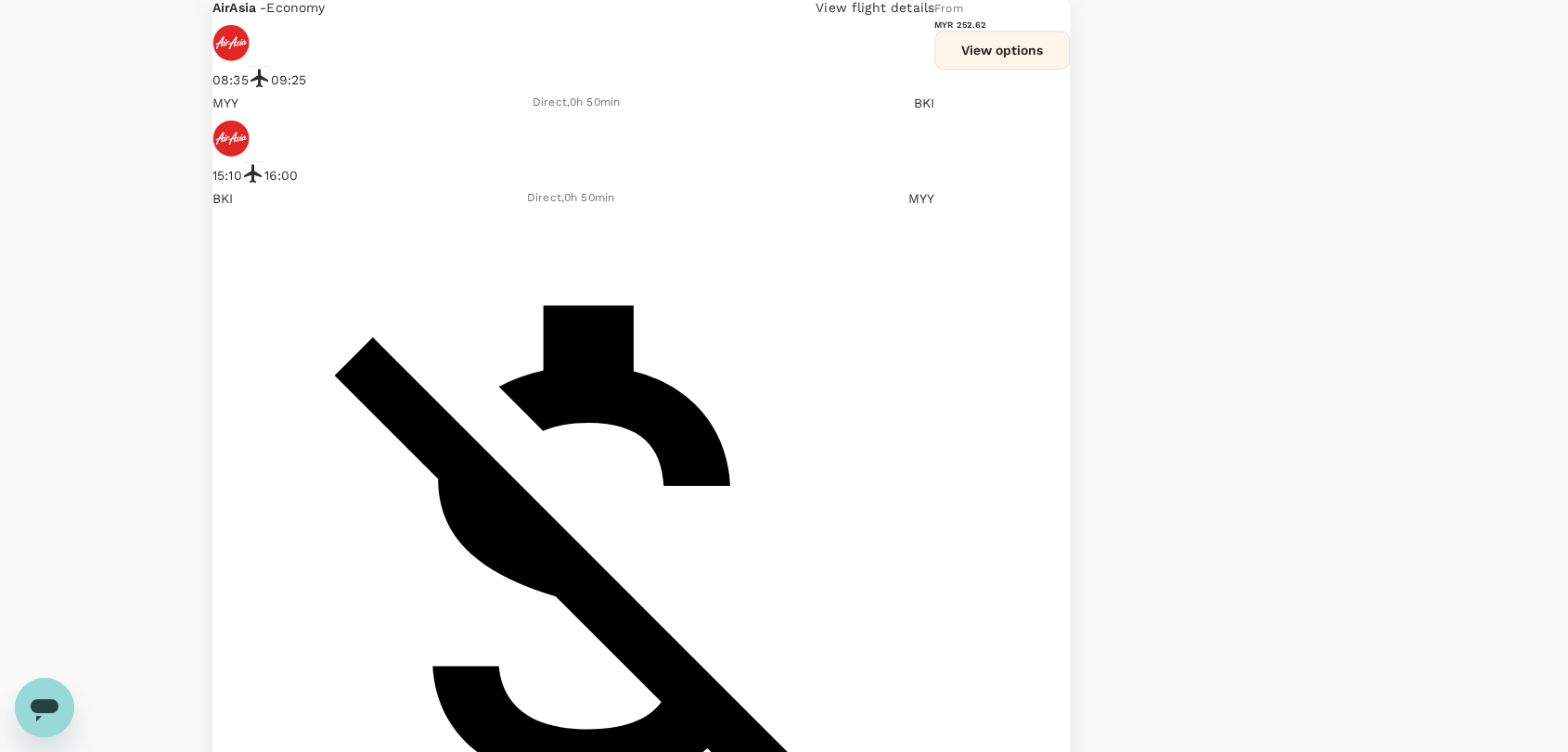
scroll to position [1320, 0]
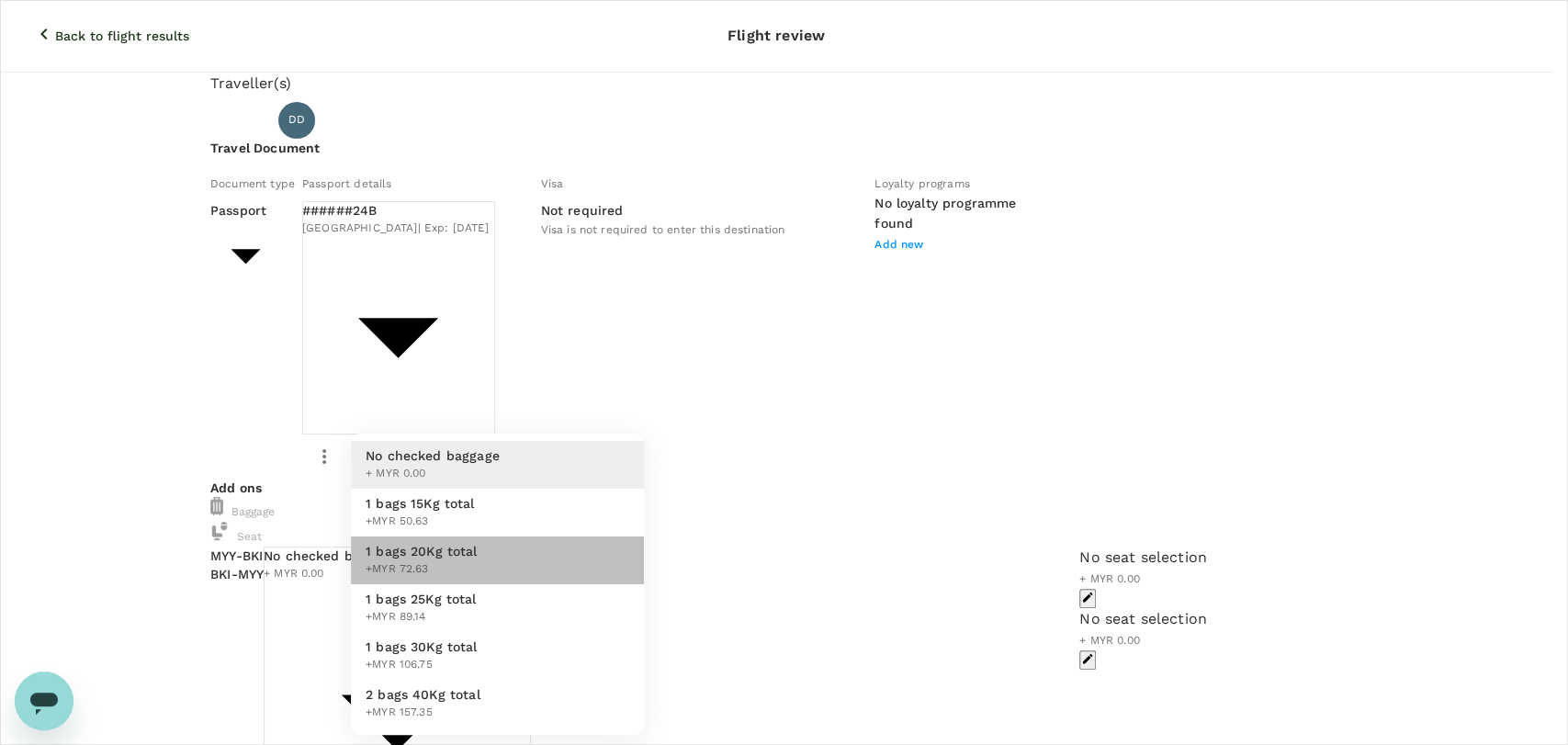
click at [575, 548] on li "1 bags 20Kg total +MYR 72.63" at bounding box center [497, 560] width 293 height 47
type input "2 - 72.63"
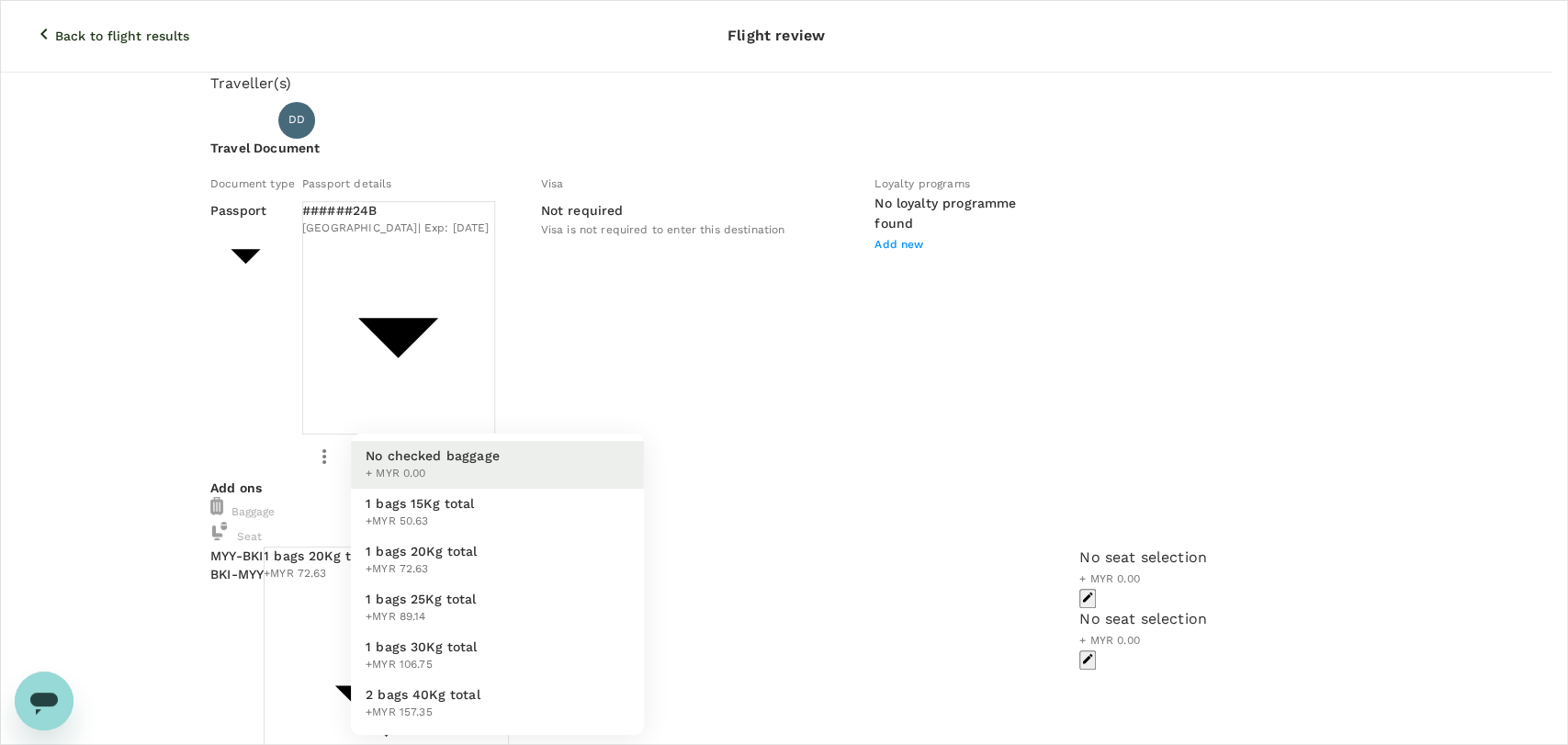
click at [577, 557] on li "1 bags 20Kg total +MYR 72.63" at bounding box center [497, 560] width 293 height 47
type input "2 - 72.63"
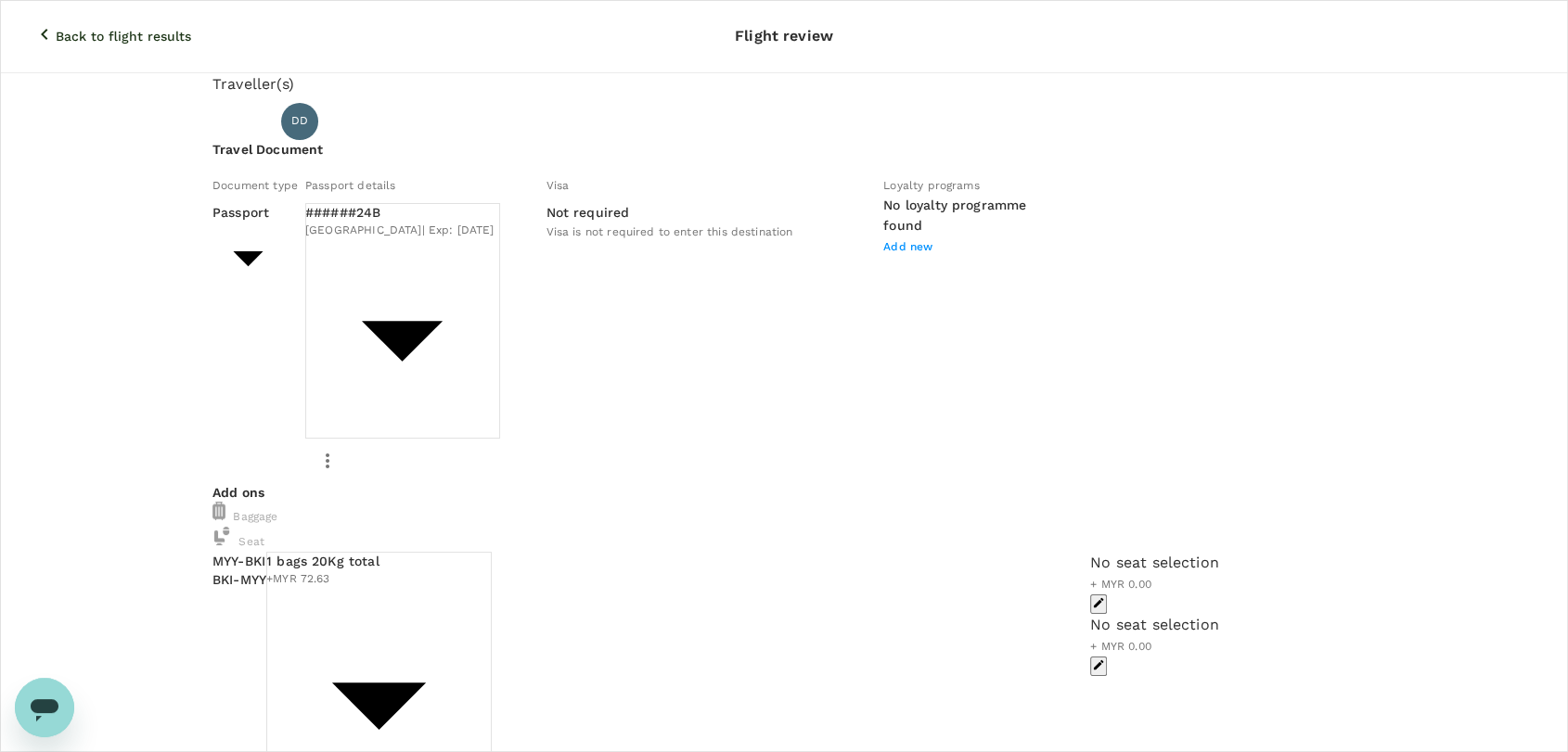
click at [34, 23] on icon "button" at bounding box center [45, 34] width 22 height 22
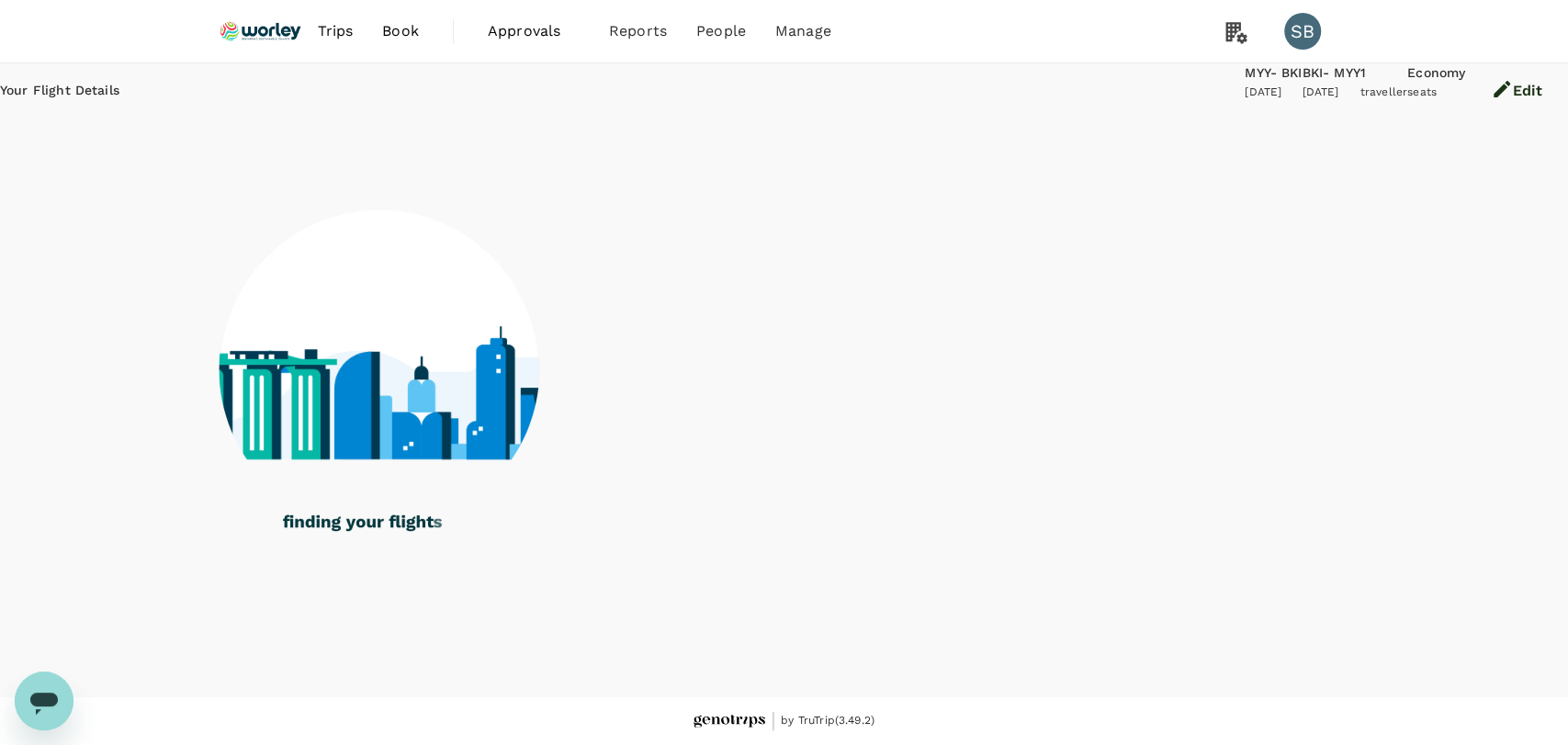
click at [284, 21] on img at bounding box center [261, 31] width 85 height 40
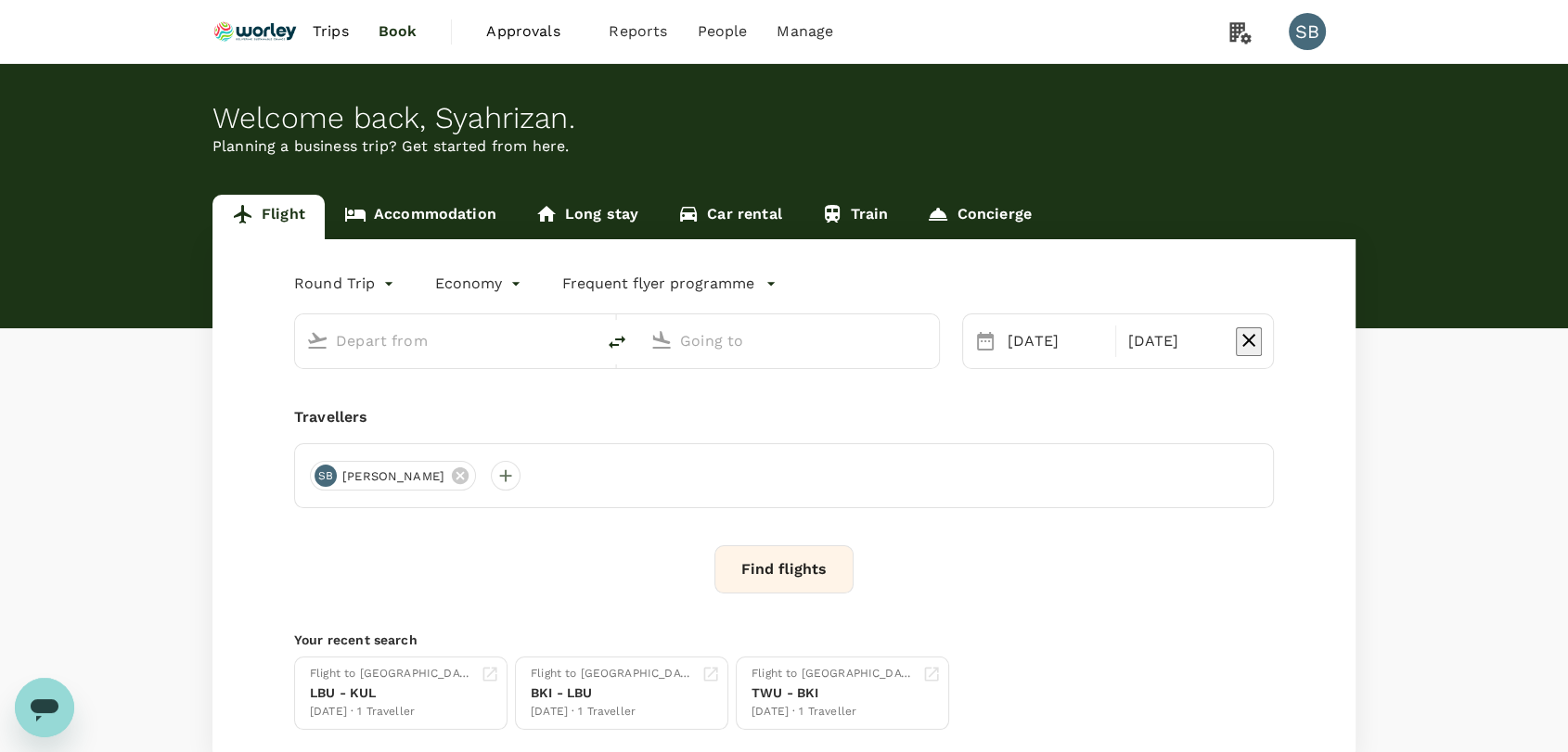
type input "Miri Intl (MYY)"
type input "Kota Kinabalu Intl (BKI)"
type input "Miri Intl (MYY)"
type input "Kota Kinabalu Intl (BKI)"
